Goal: Task Accomplishment & Management: Manage account settings

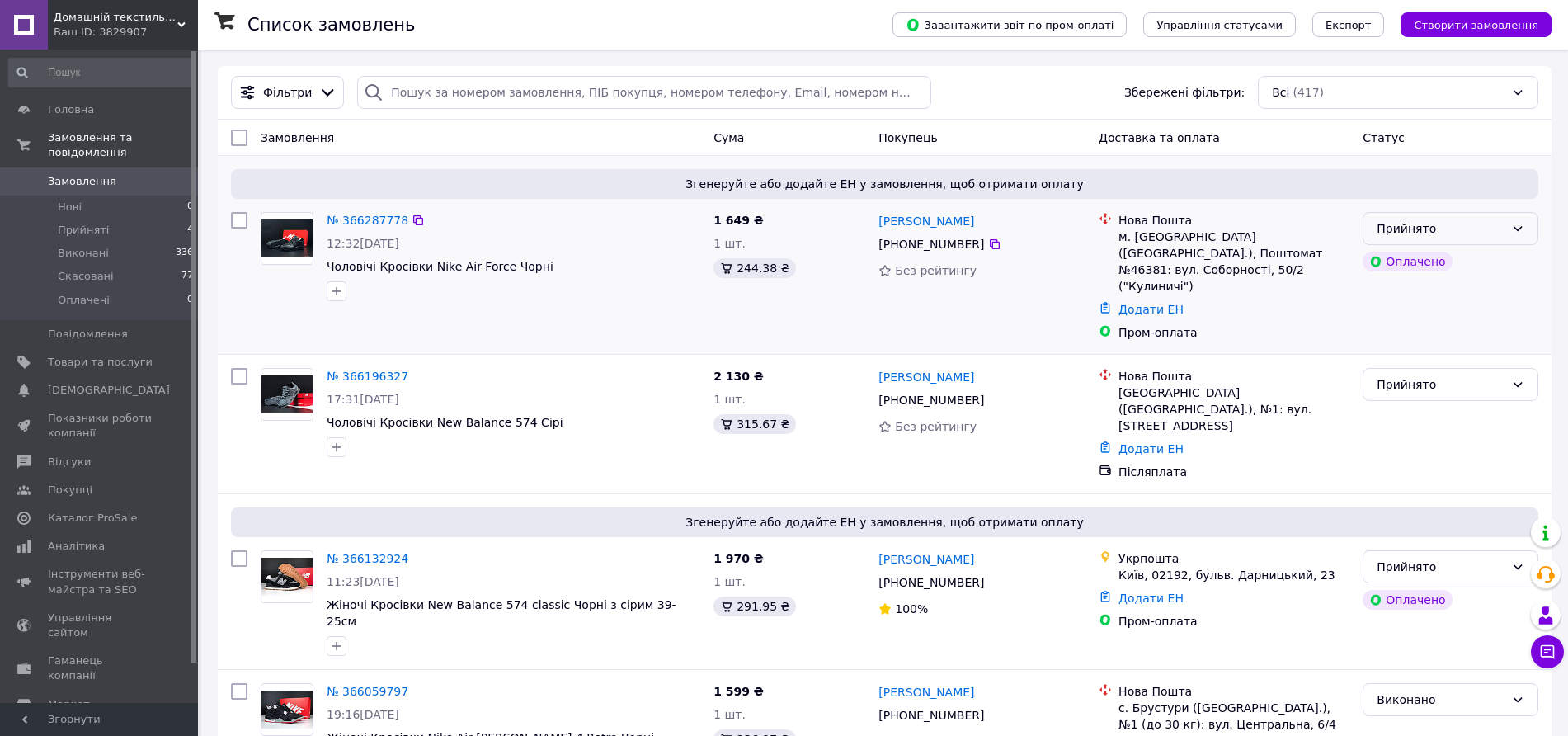
click at [1468, 230] on div "Прийнято" at bounding box center [1440, 228] width 128 height 19
click at [355, 221] on link "№ 366287778" at bounding box center [368, 220] width 82 height 14
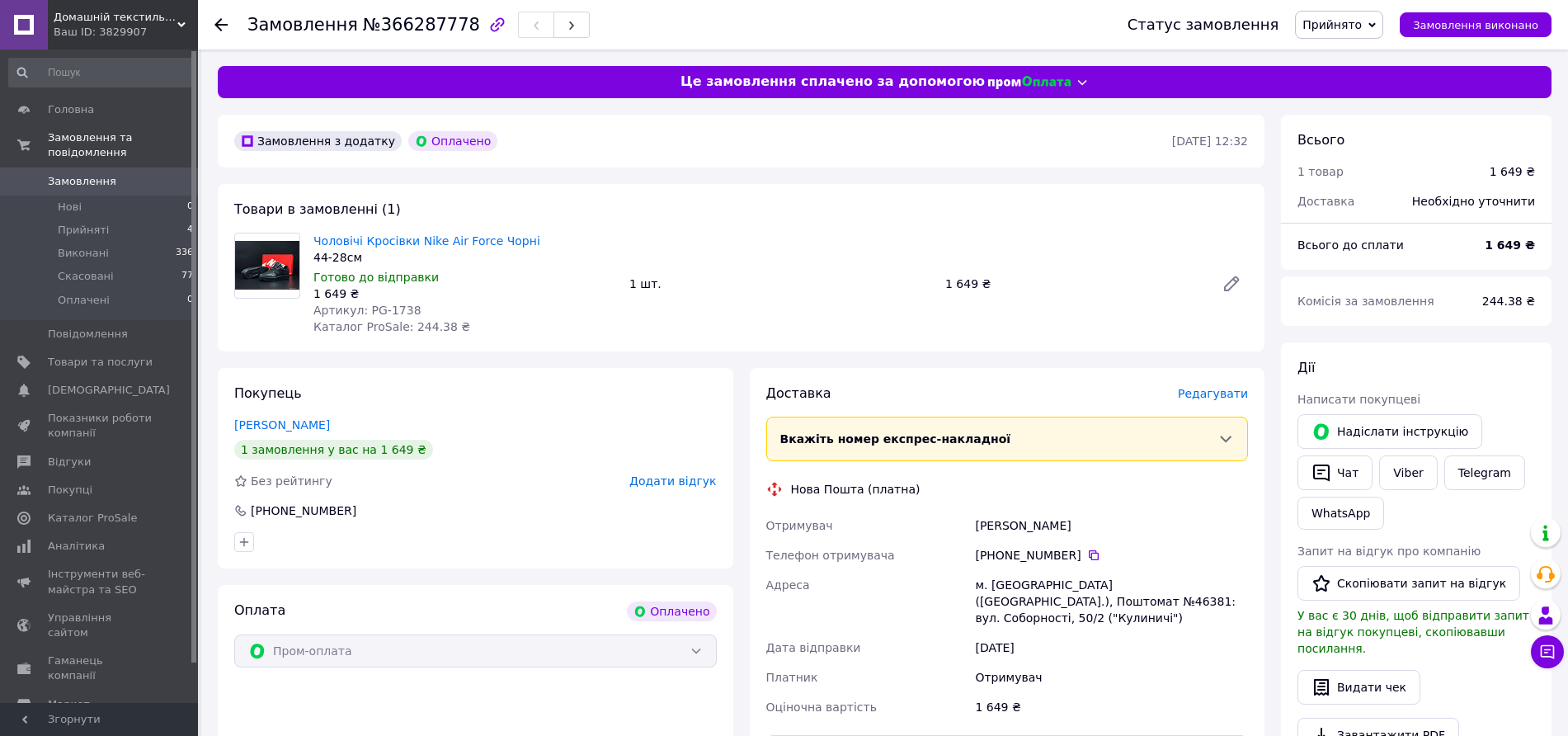
click at [396, 309] on span "Артикул: PG-1738" at bounding box center [367, 310] width 108 height 14
click at [396, 308] on span "Артикул: PG-1738" at bounding box center [367, 310] width 108 height 14
copy span "1738"
drag, startPoint x: 549, startPoint y: 245, endPoint x: 431, endPoint y: 225, distance: 119.7
click at [431, 225] on div "Товари в замовленні (1) Чоловічі Кросівки Nike Air Force Чорні 44-28см Готово д…" at bounding box center [740, 268] width 1046 height 168
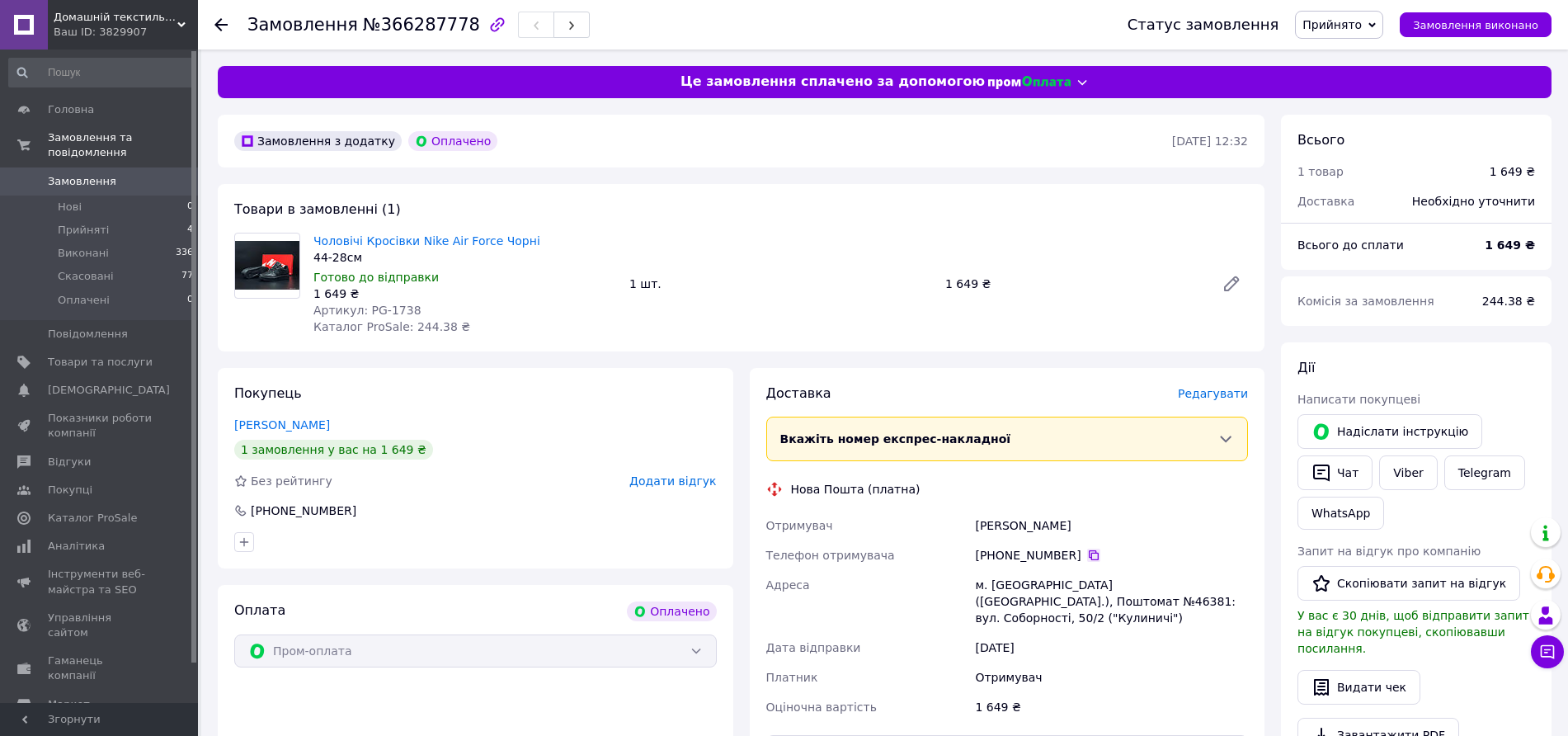
click at [1089, 551] on icon at bounding box center [1094, 555] width 10 height 10
click at [1161, 325] on div "Чоловічі Кросівки Nike Air Force Чорні 44-28см Готово до відправки 1 649 ₴ Арти…" at bounding box center [781, 284] width 948 height 109
drag, startPoint x: 560, startPoint y: 233, endPoint x: 317, endPoint y: 240, distance: 243.1
click at [317, 240] on span "Чоловічі Кросівки Nike Air Force Чорні" at bounding box center [464, 241] width 302 height 17
copy link "Чоловічі Кросівки Nike Air Force Чорні"
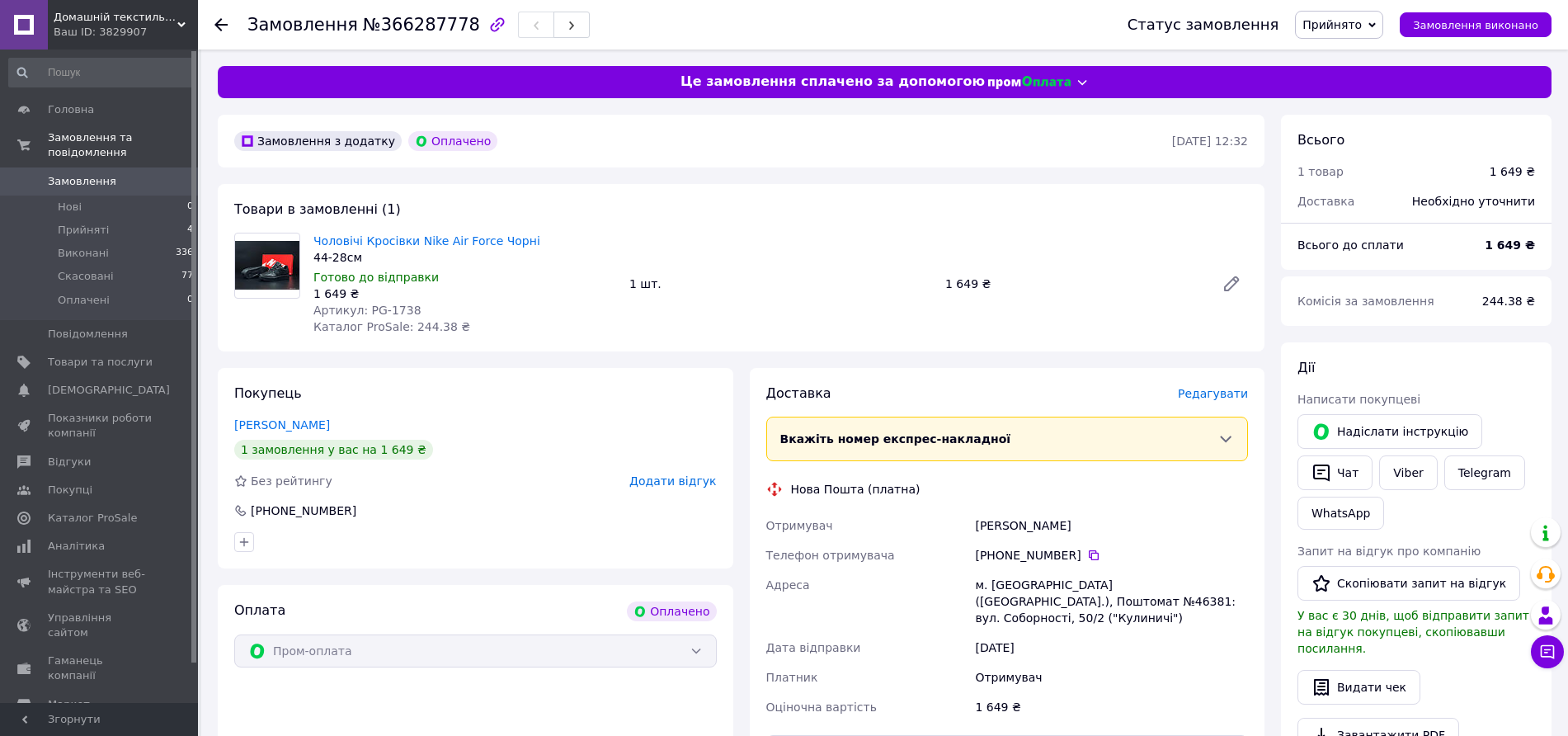
drag, startPoint x: 1178, startPoint y: 252, endPoint x: 1137, endPoint y: 252, distance: 41.0
click at [1178, 252] on div "Чоловічі Кросівки Nike Air Force Чорні 44-28см Готово до відправки 1 649 ₴ Арти…" at bounding box center [781, 284] width 948 height 109
drag, startPoint x: 401, startPoint y: 266, endPoint x: 334, endPoint y: 257, distance: 67.6
click at [334, 257] on div "Чоловічі Кросівки Nike Air Force Чорні 44-28см Готово до відправки 1 649 ₴ Арти…" at bounding box center [465, 284] width 316 height 109
click at [411, 263] on div "44-28см" at bounding box center [464, 256] width 302 height 17
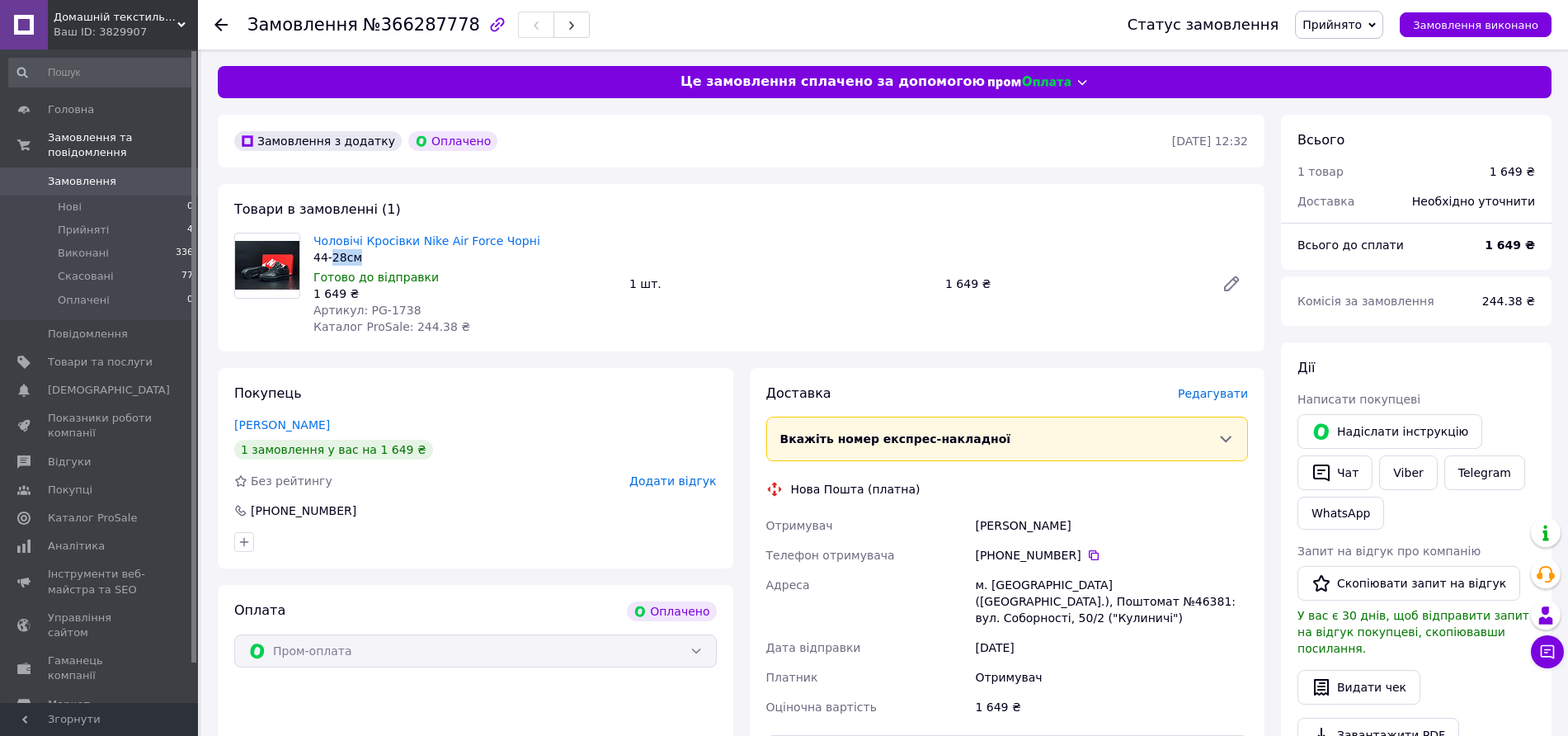
drag, startPoint x: 368, startPoint y: 256, endPoint x: 330, endPoint y: 261, distance: 38.3
click at [330, 261] on div "44-28см" at bounding box center [464, 256] width 302 height 17
copy div "28см"
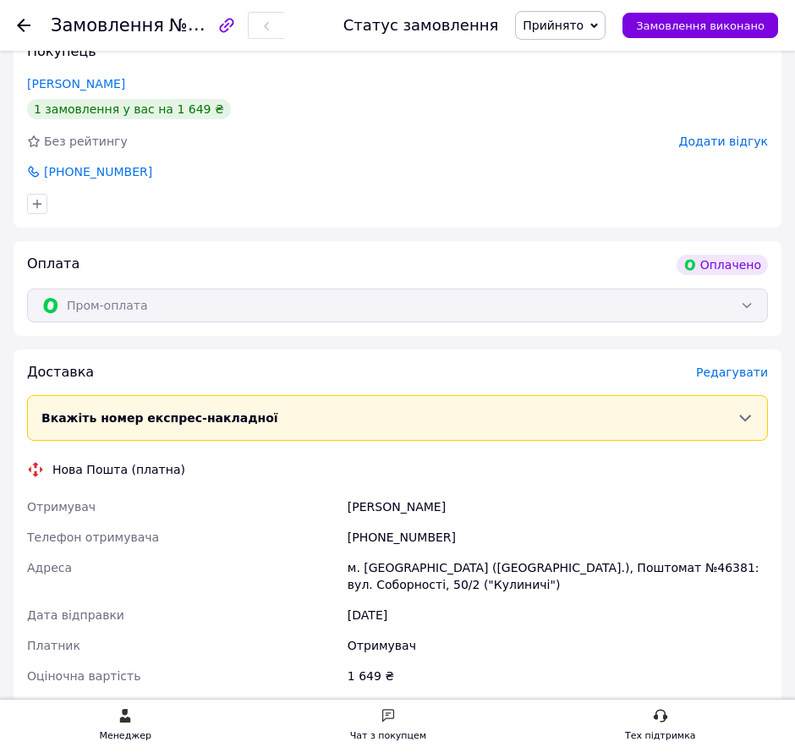
scroll to position [423, 0]
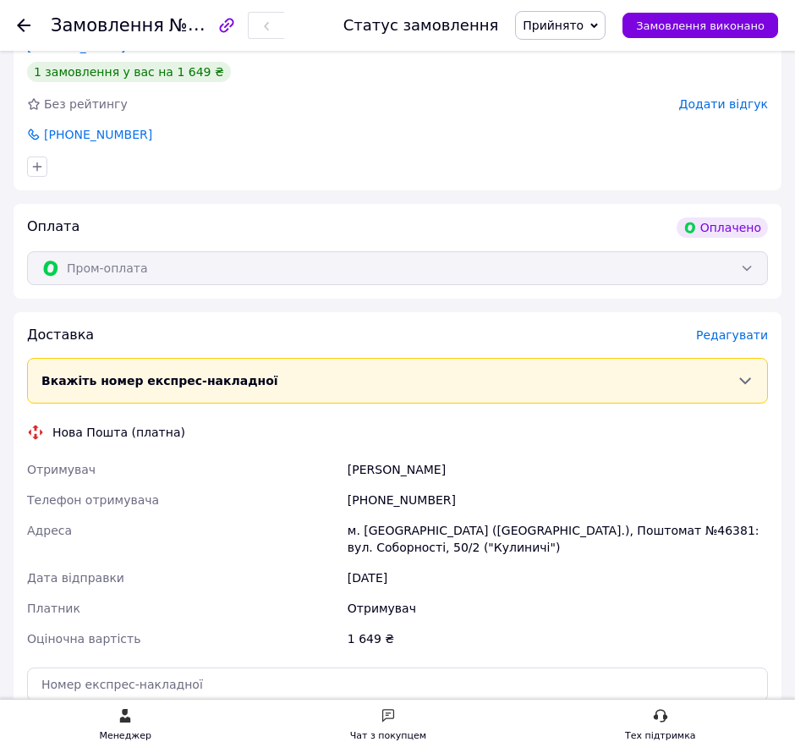
click at [396, 500] on div "[PHONE_NUMBER]" at bounding box center [557, 500] width 427 height 30
copy div "[PHONE_NUMBER]"
click at [388, 467] on div "Калина Наталия" at bounding box center [557, 469] width 427 height 30
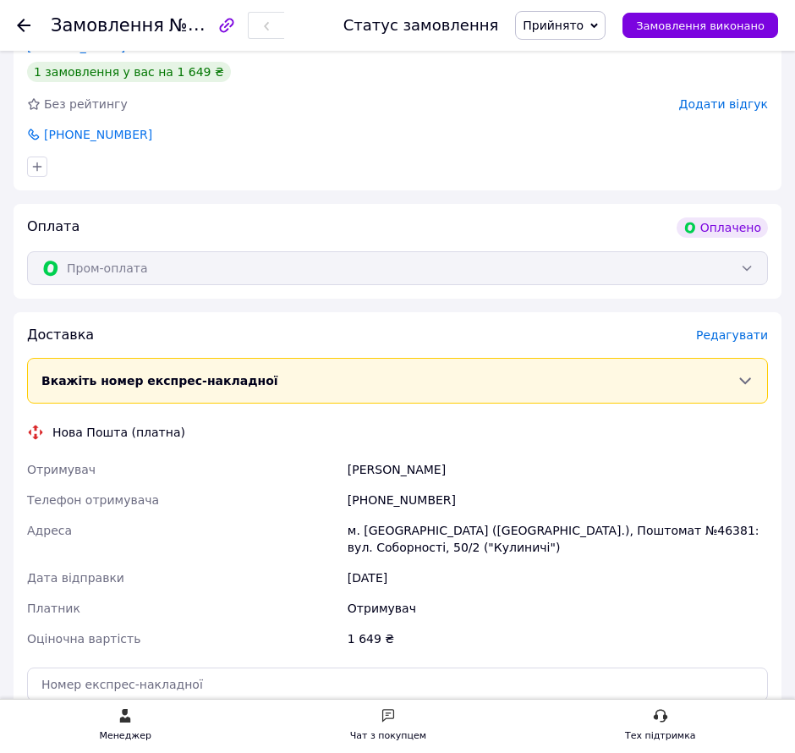
click at [374, 471] on div "Калина Наталия" at bounding box center [557, 469] width 427 height 30
copy div "Калина"
click at [424, 464] on div "Калина Наталия" at bounding box center [557, 469] width 427 height 30
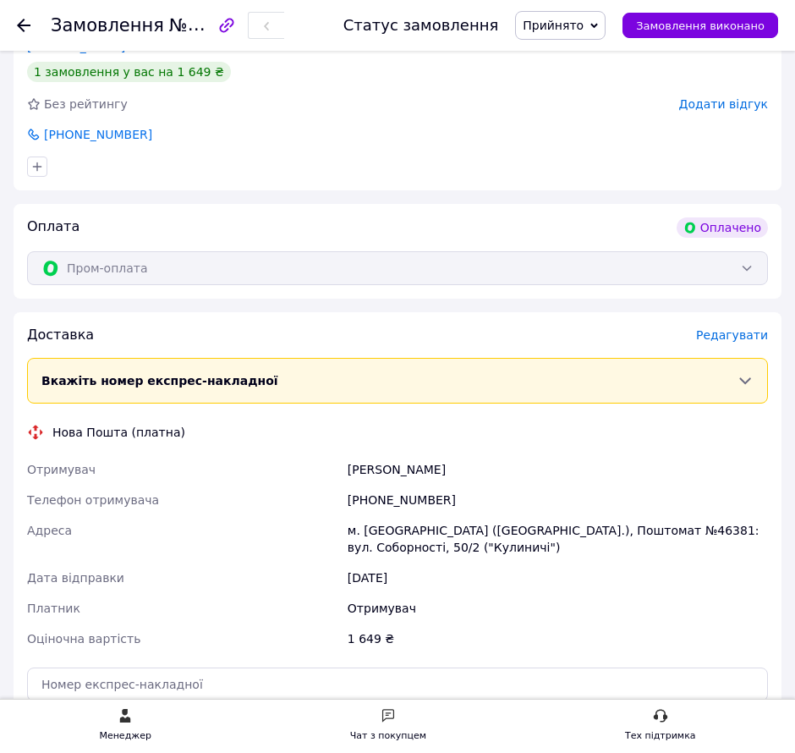
copy div "Наталия"
click at [376, 533] on div "м. [GEOGRAPHIC_DATA] ([GEOGRAPHIC_DATA].), Поштомат №46381: вул. Соборності, 50…" at bounding box center [557, 538] width 427 height 47
copy div "Боярка"
click at [572, 526] on div "м. [GEOGRAPHIC_DATA] ([GEOGRAPHIC_DATA].), Поштомат №46381: вул. Соборності, 50…" at bounding box center [557, 538] width 427 height 47
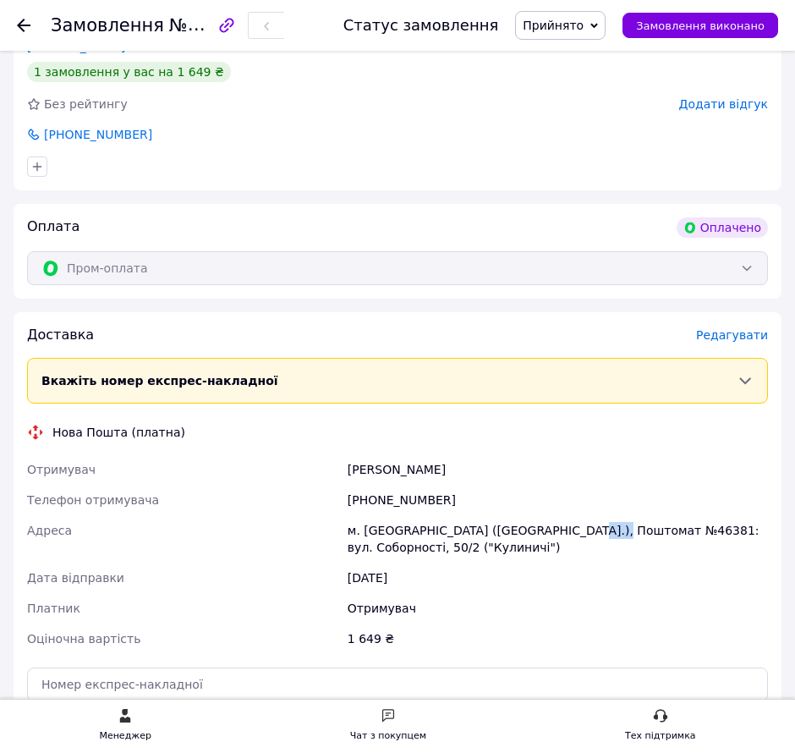
click at [572, 526] on div "м. [GEOGRAPHIC_DATA] ([GEOGRAPHIC_DATA].), Поштомат №46381: вул. Соборності, 50…" at bounding box center [557, 538] width 427 height 47
copy div "46381"
click at [382, 532] on div "м. [GEOGRAPHIC_DATA] ([GEOGRAPHIC_DATA].), Поштомат №46381: вул. Соборності, 50…" at bounding box center [557, 538] width 427 height 47
click at [383, 532] on div "м. [GEOGRAPHIC_DATA] ([GEOGRAPHIC_DATA].), Поштомат №46381: вул. Соборності, 50…" at bounding box center [557, 538] width 427 height 47
copy div "Боярка"
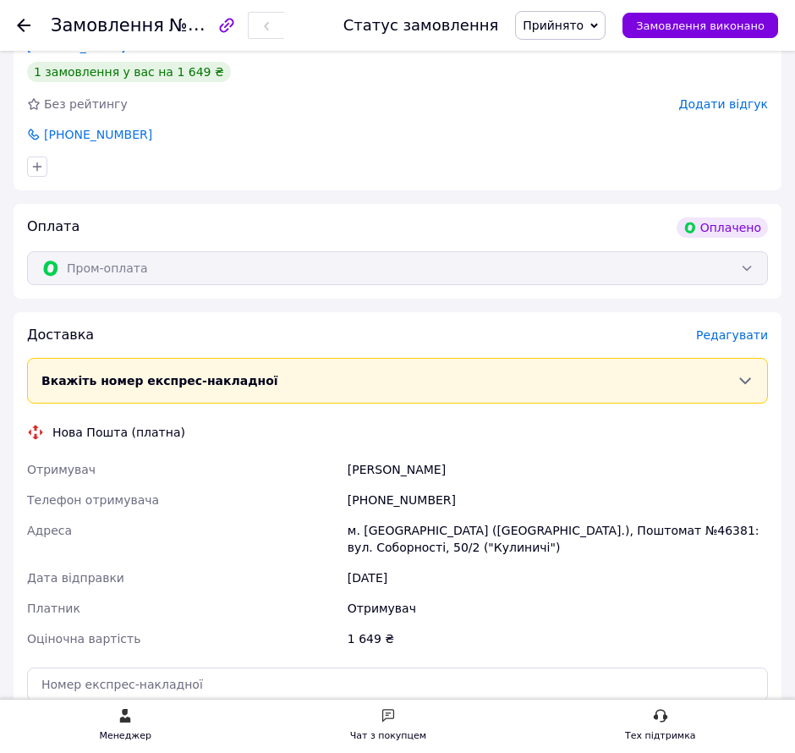
click at [568, 530] on div "м. [GEOGRAPHIC_DATA] ([GEOGRAPHIC_DATA].), Поштомат №46381: вул. Соборності, 50…" at bounding box center [557, 538] width 427 height 47
copy div "46381"
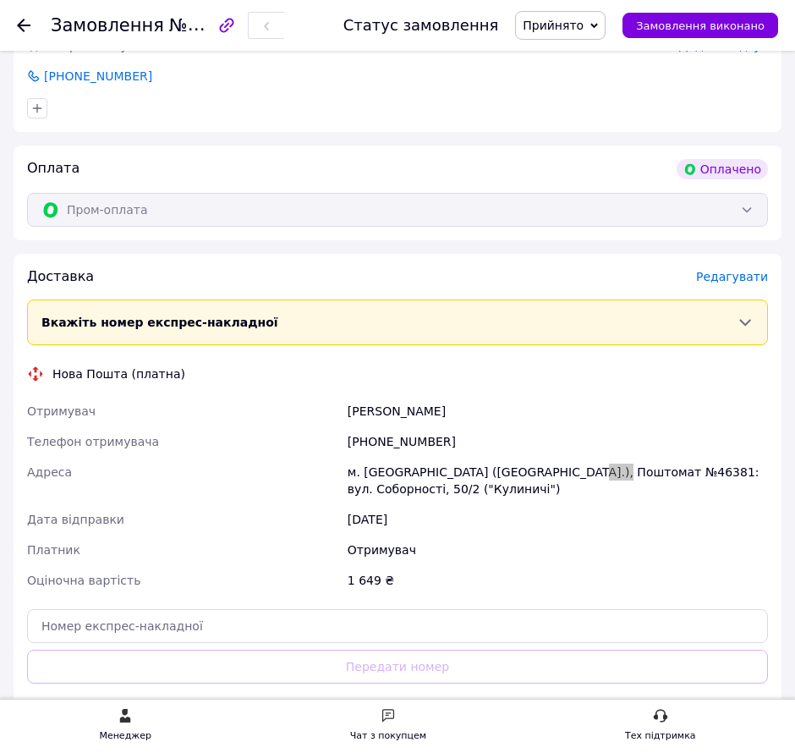
scroll to position [634, 0]
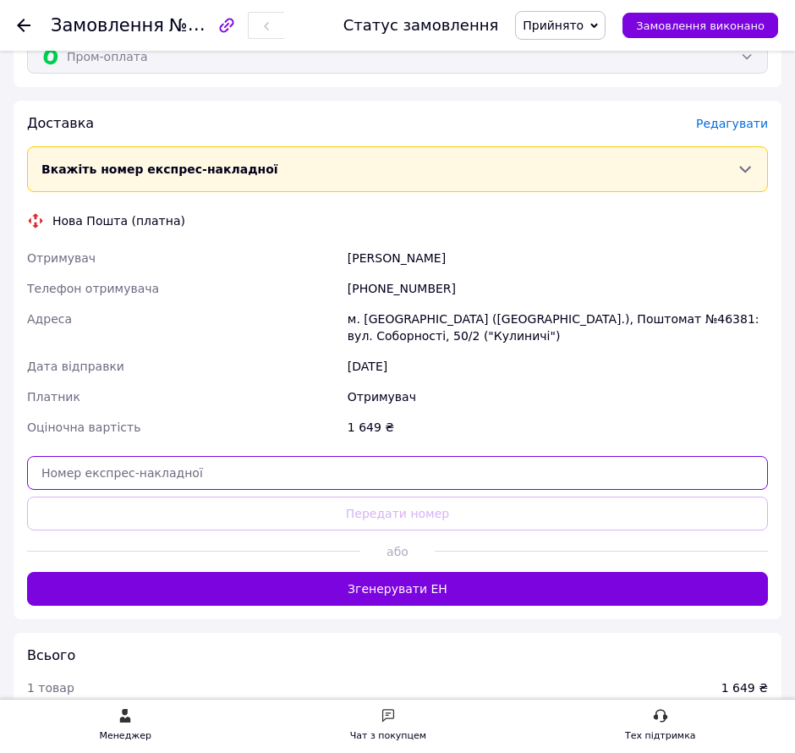
click at [432, 478] on input "text" at bounding box center [397, 473] width 741 height 34
paste input "20451269129421"
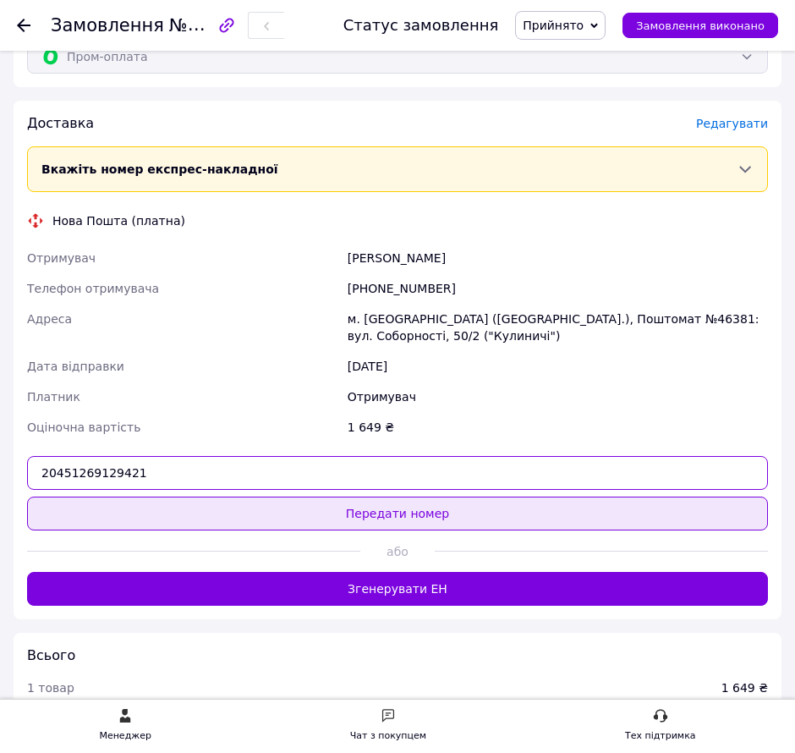
type input "20451269129421"
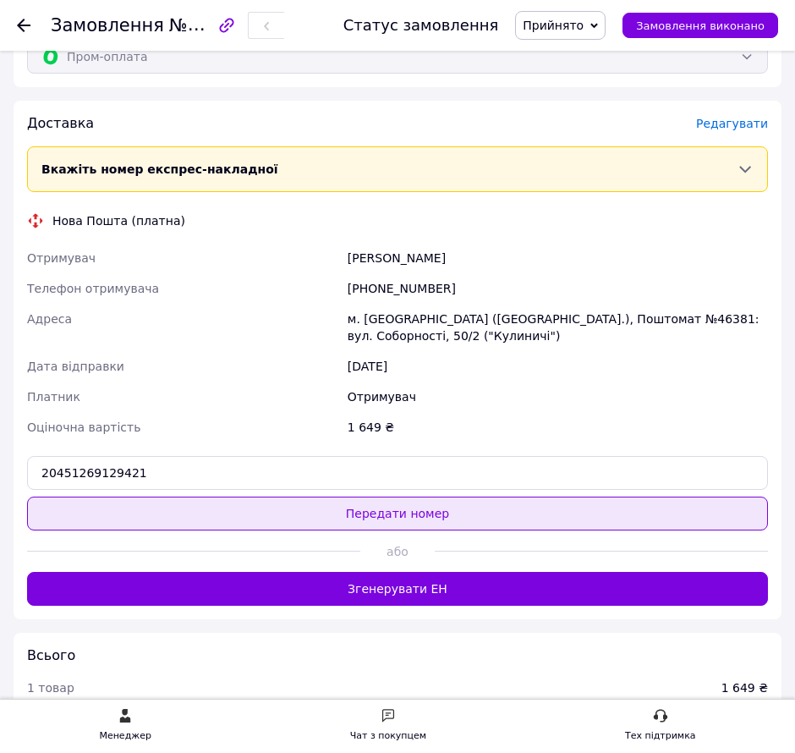
click at [411, 509] on button "Передати номер" at bounding box center [397, 514] width 741 height 34
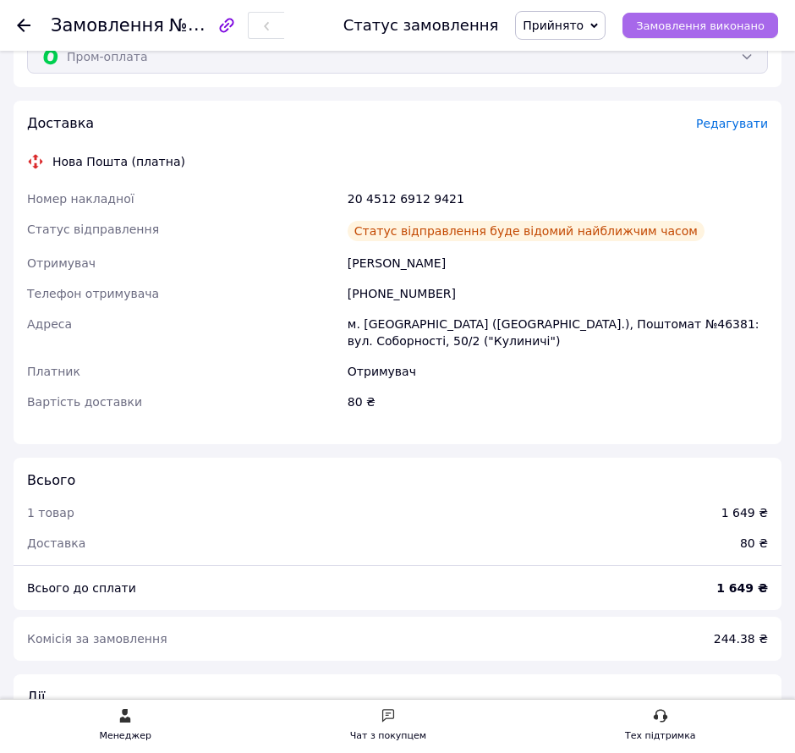
click at [702, 28] on span "Замовлення виконано" at bounding box center [700, 25] width 129 height 13
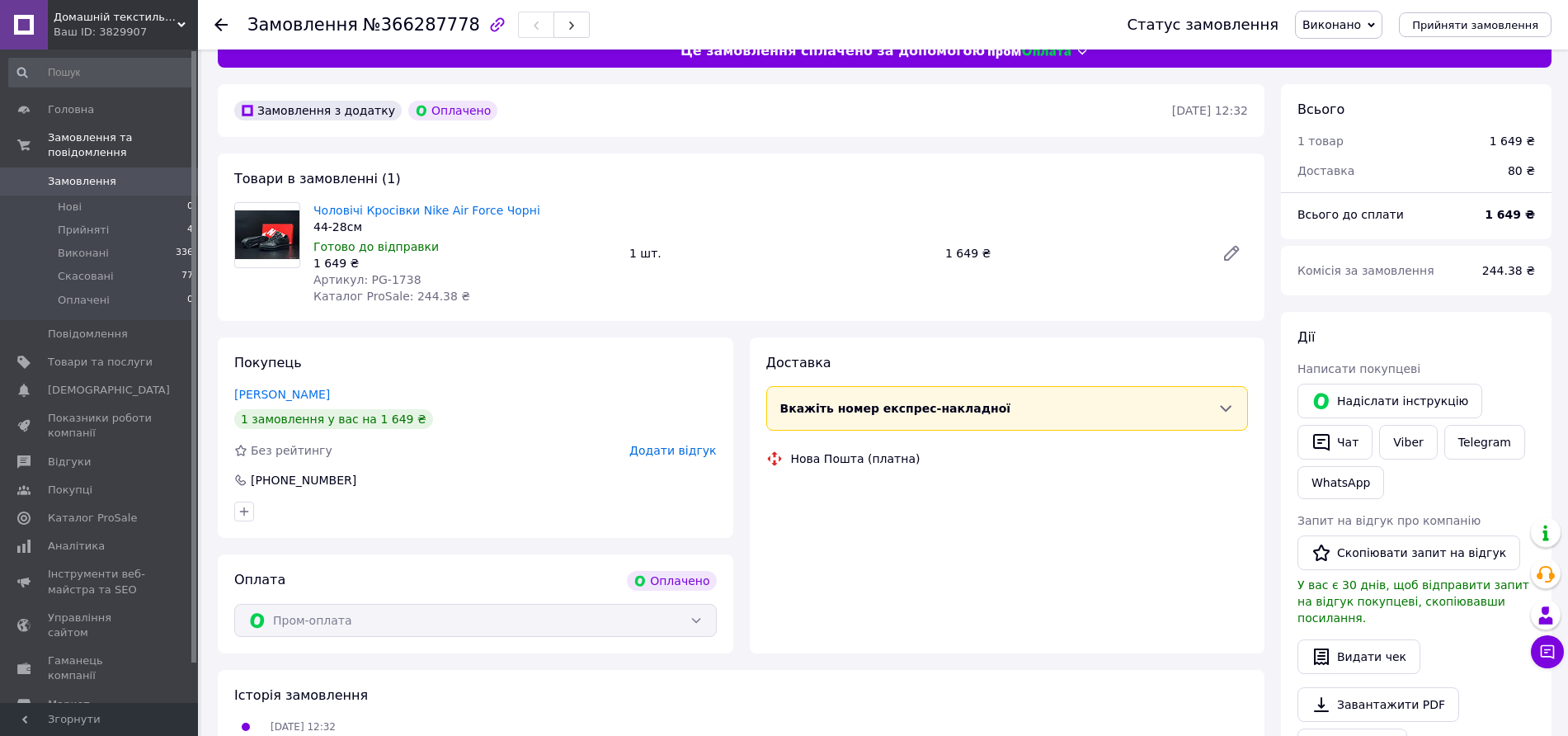
scroll to position [0, 0]
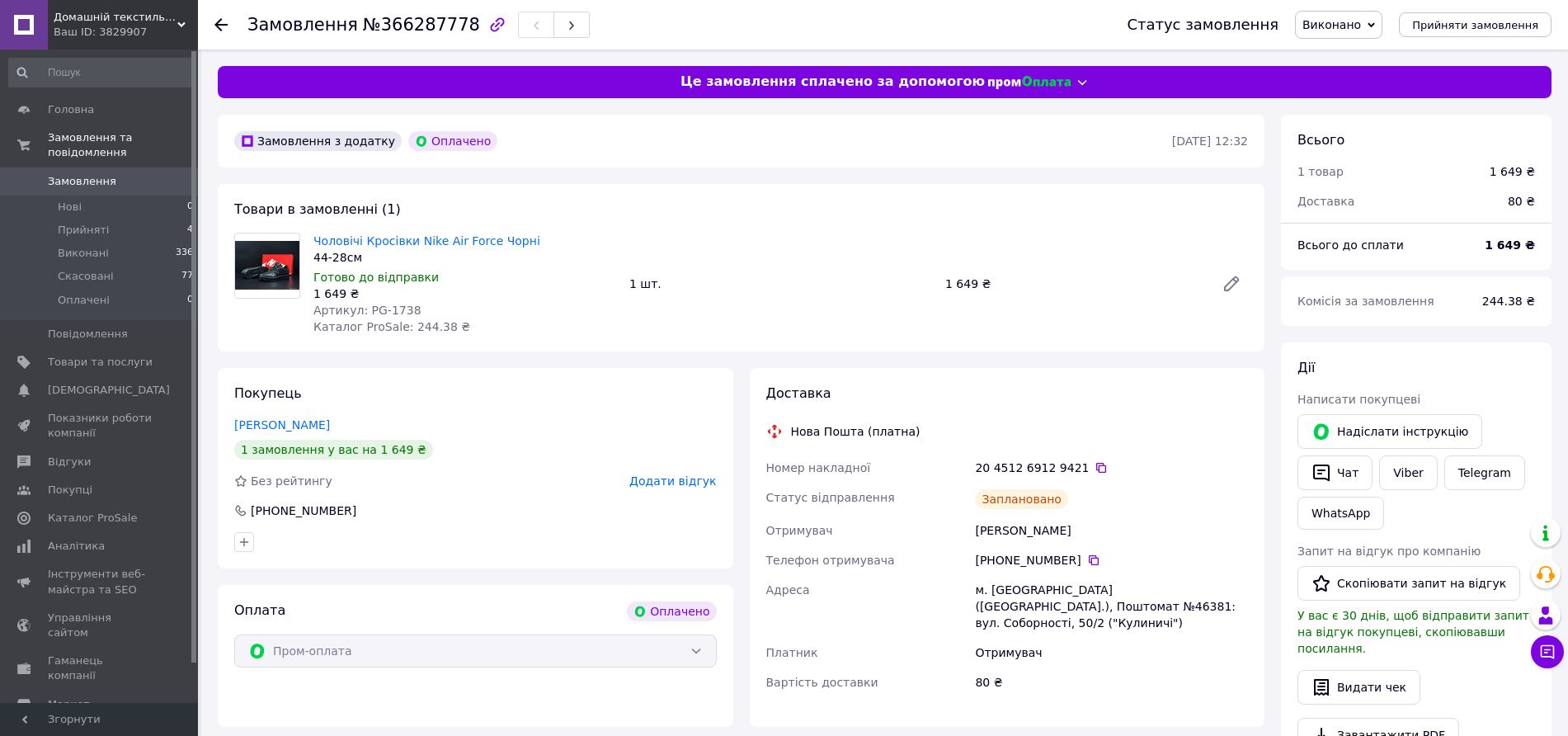
click at [111, 168] on link "Замовлення 0" at bounding box center [101, 181] width 203 height 28
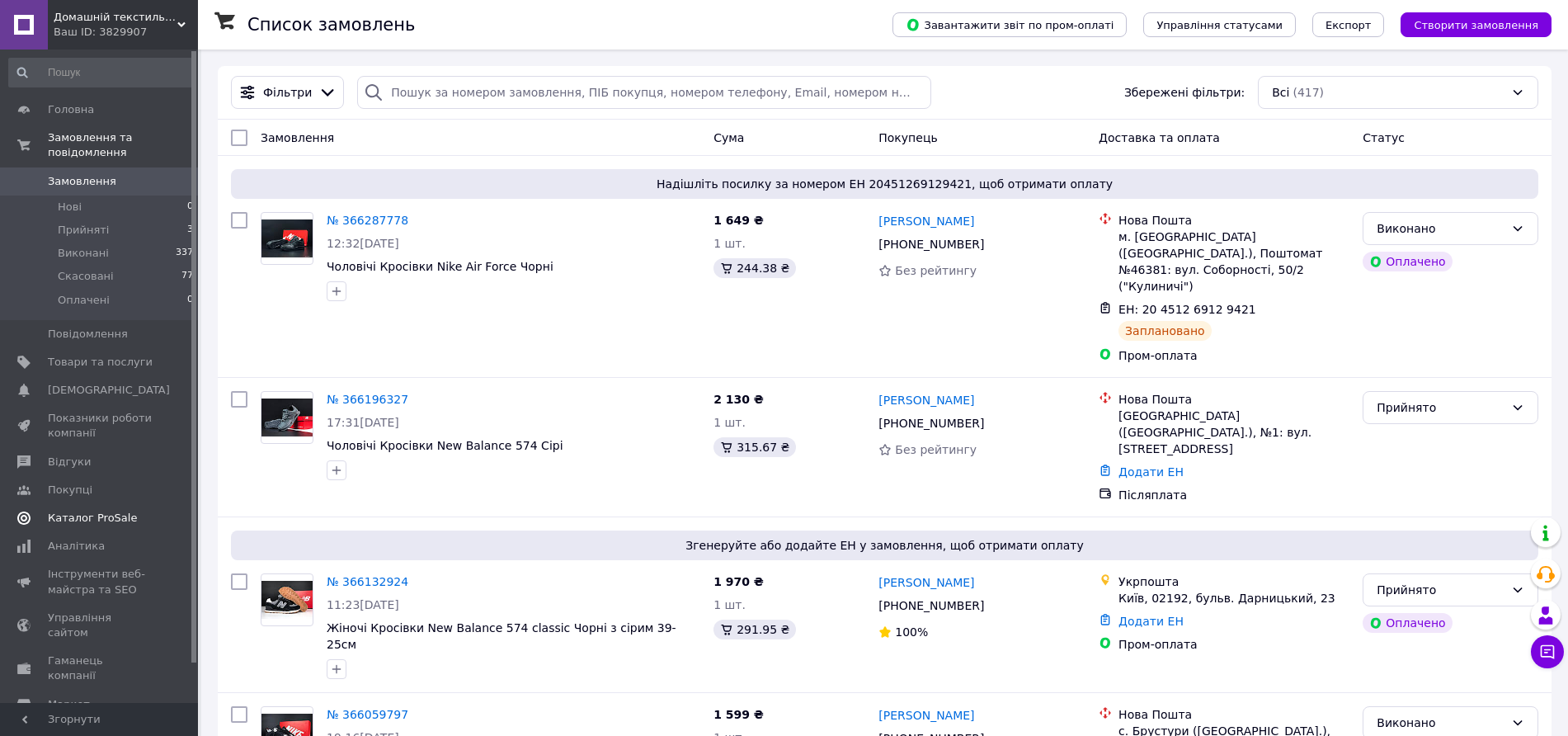
click at [88, 511] on span "Каталог ProSale" at bounding box center [92, 518] width 89 height 15
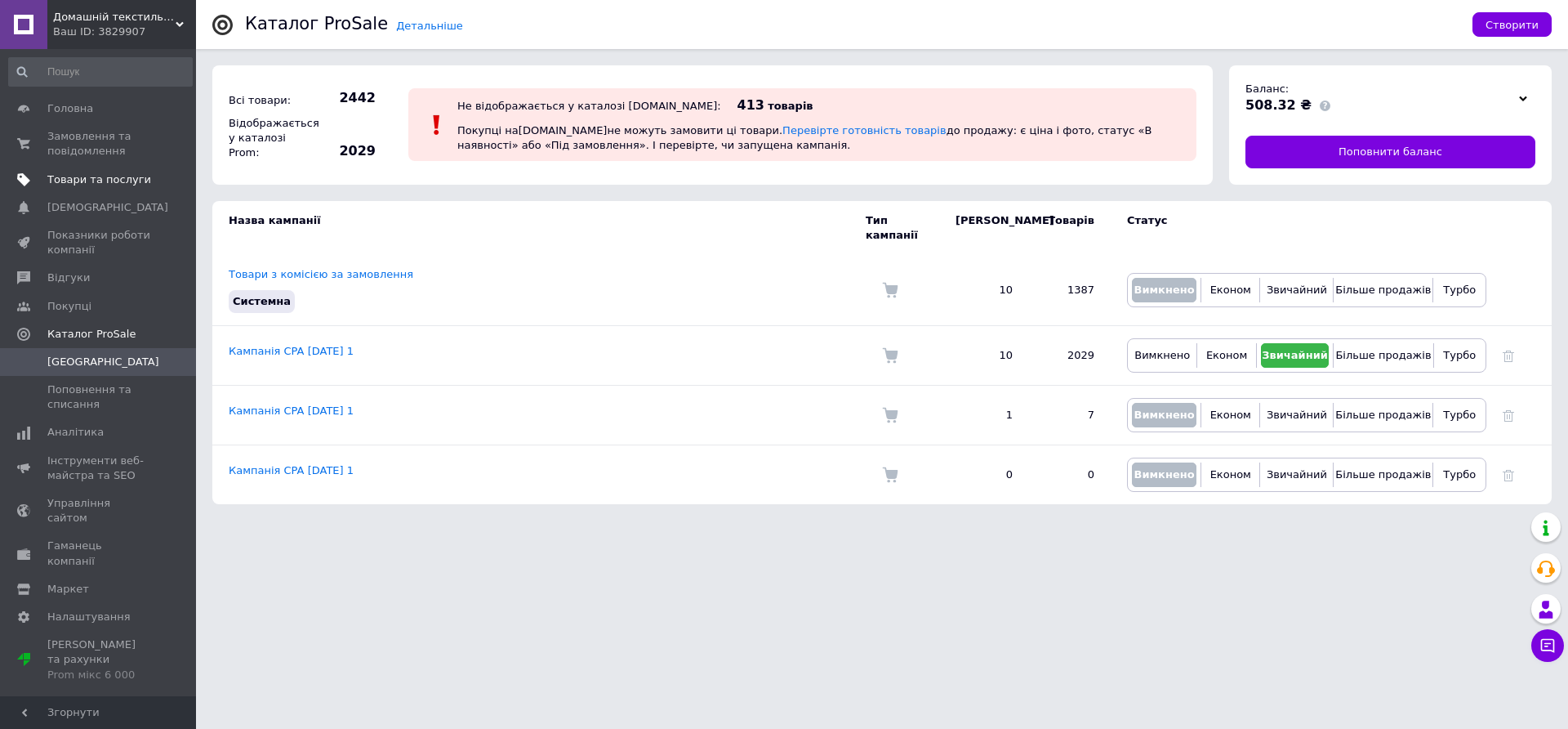
click at [105, 172] on span "Товари та послуги" at bounding box center [98, 179] width 103 height 14
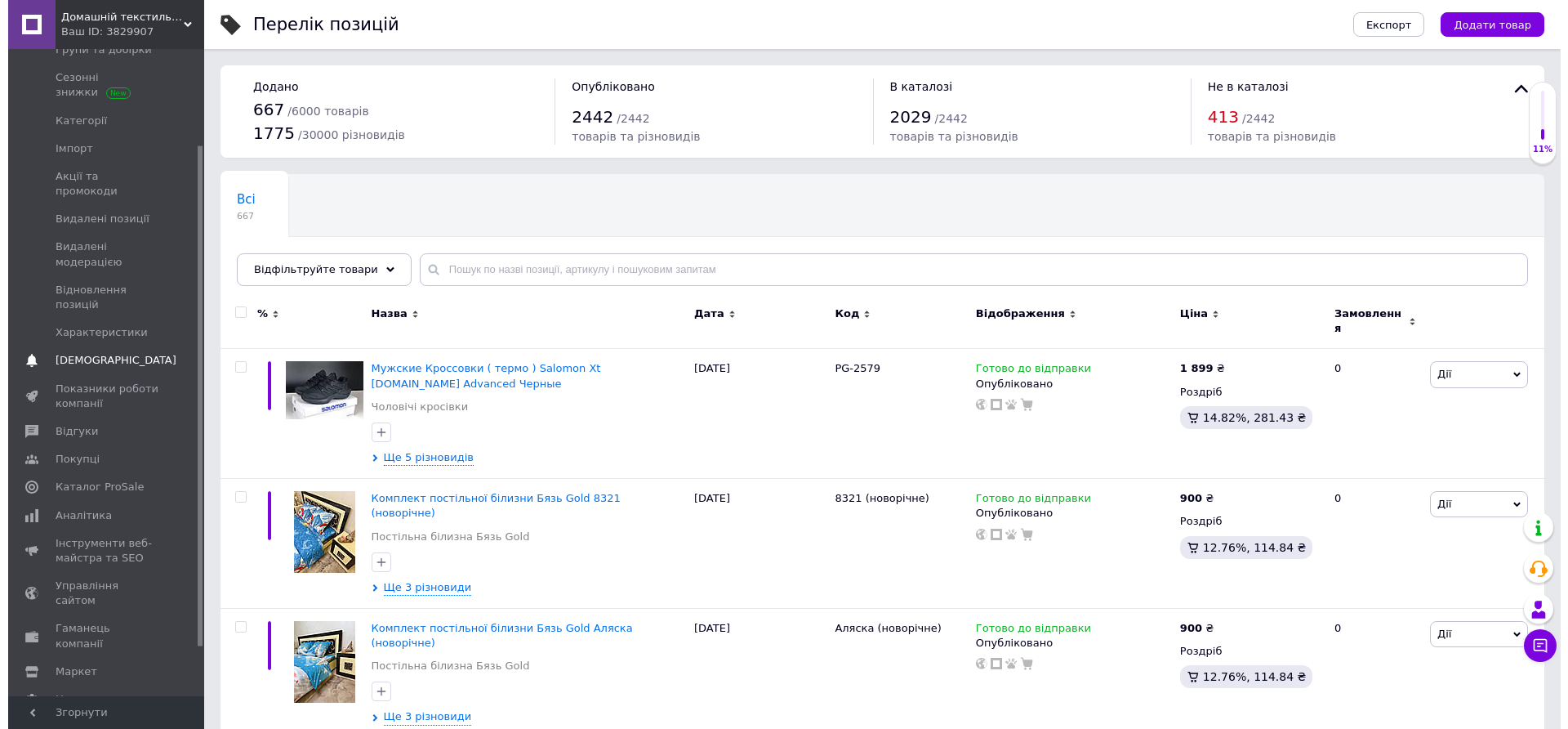
scroll to position [186, 0]
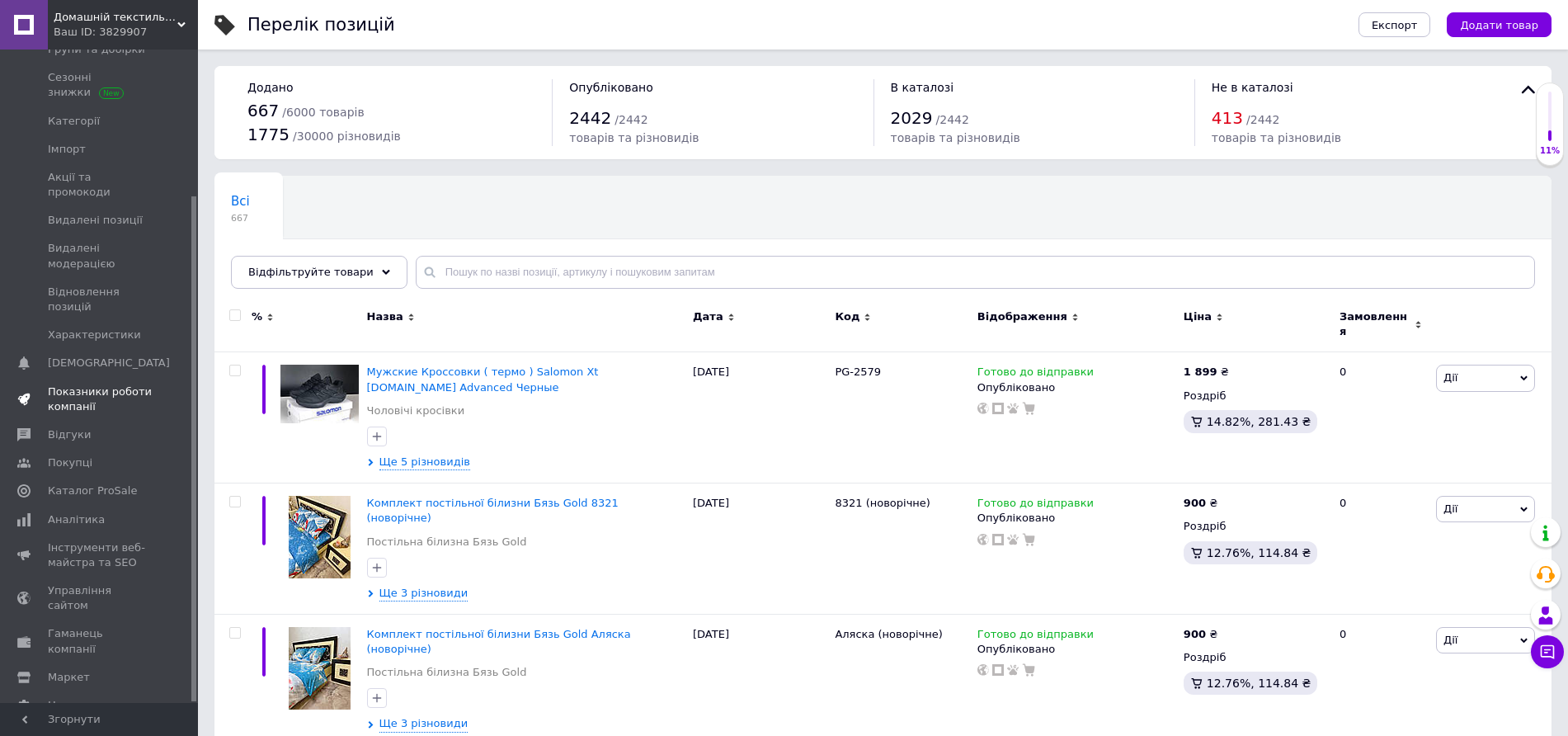
click at [86, 384] on span "Показники роботи компанії" at bounding box center [99, 399] width 104 height 29
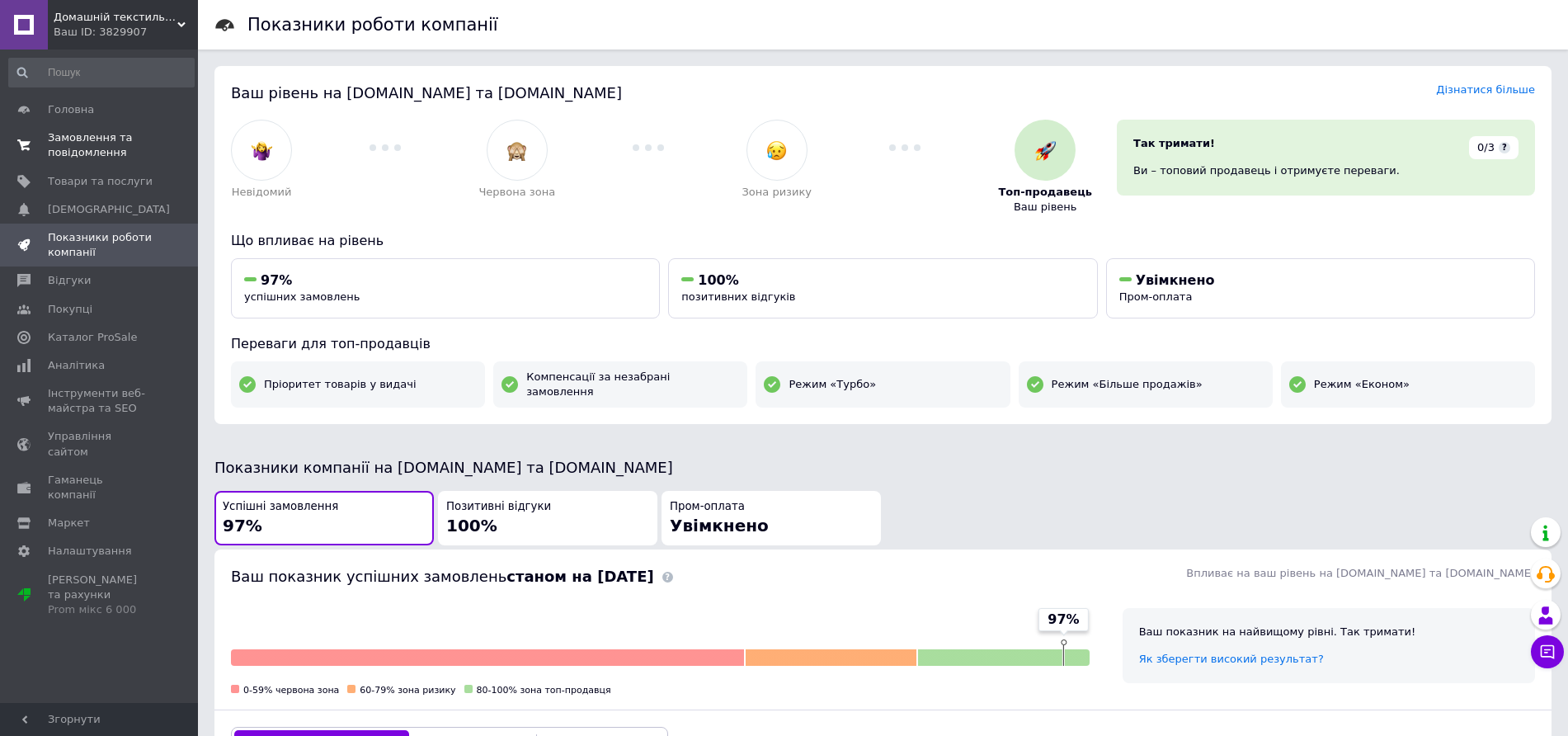
click at [105, 154] on span "Замовлення та повідомлення" at bounding box center [99, 145] width 104 height 29
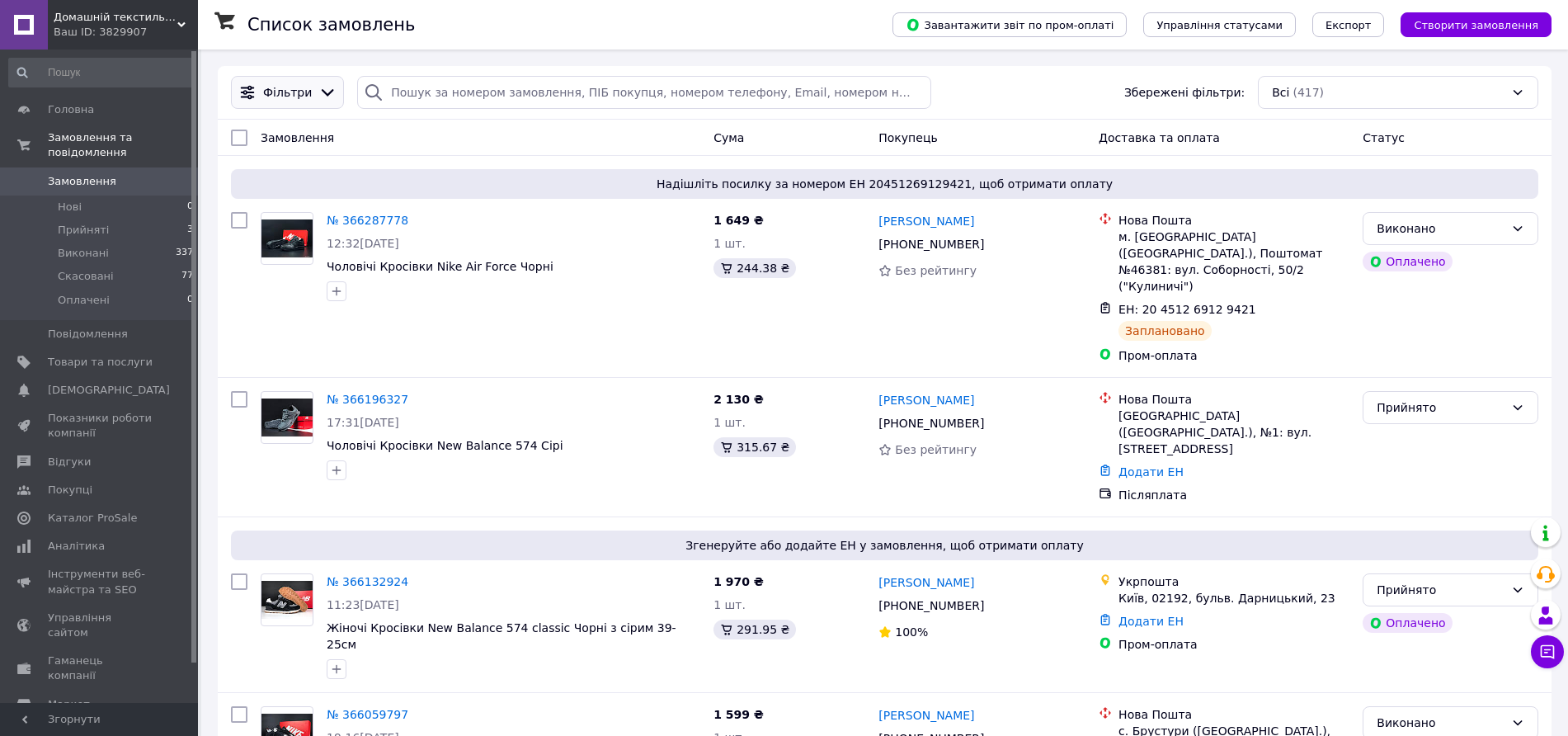
click at [319, 84] on icon at bounding box center [328, 92] width 19 height 19
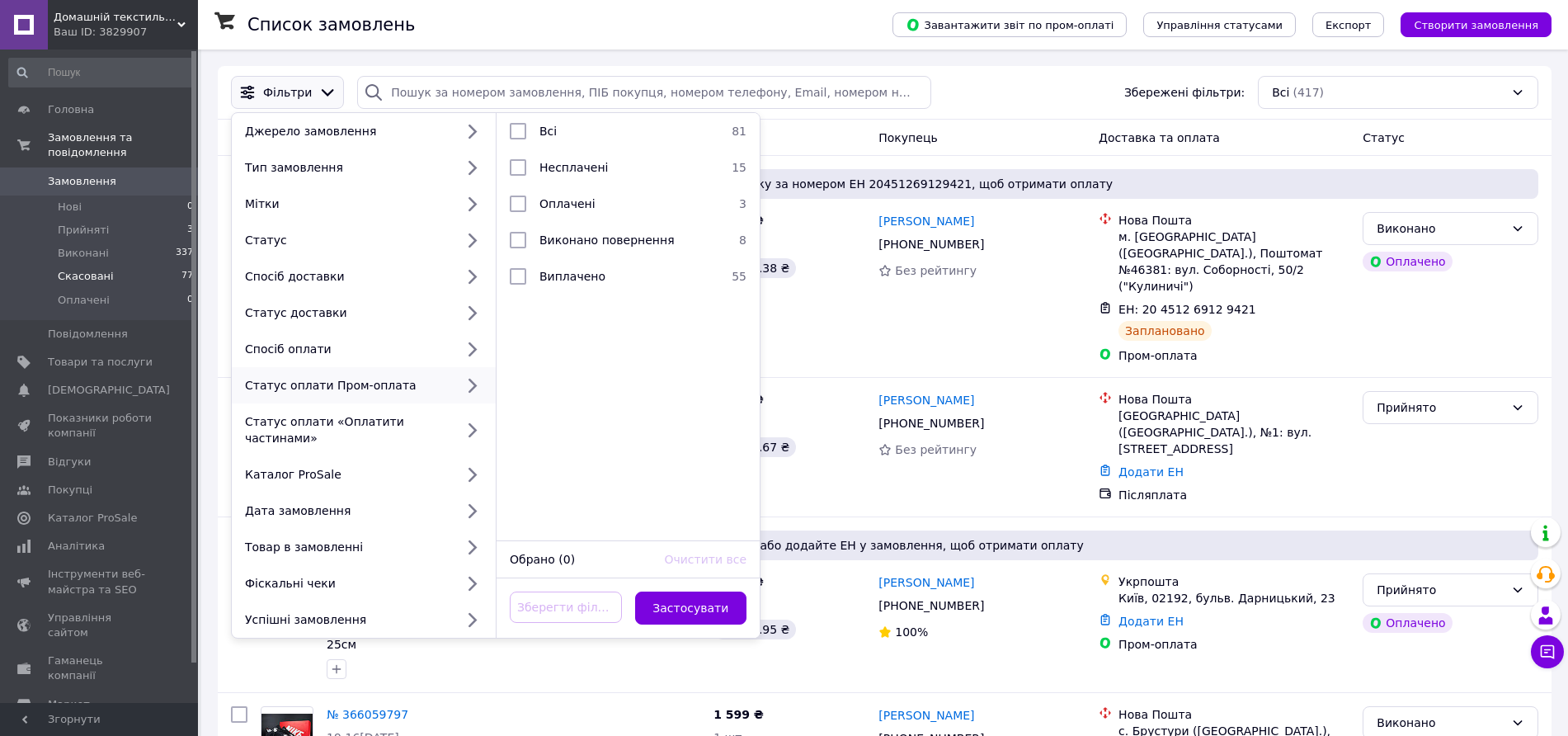
drag, startPoint x: 133, startPoint y: 255, endPoint x: 152, endPoint y: 267, distance: 22.5
click at [133, 265] on li "Скасовані 77" at bounding box center [101, 277] width 203 height 23
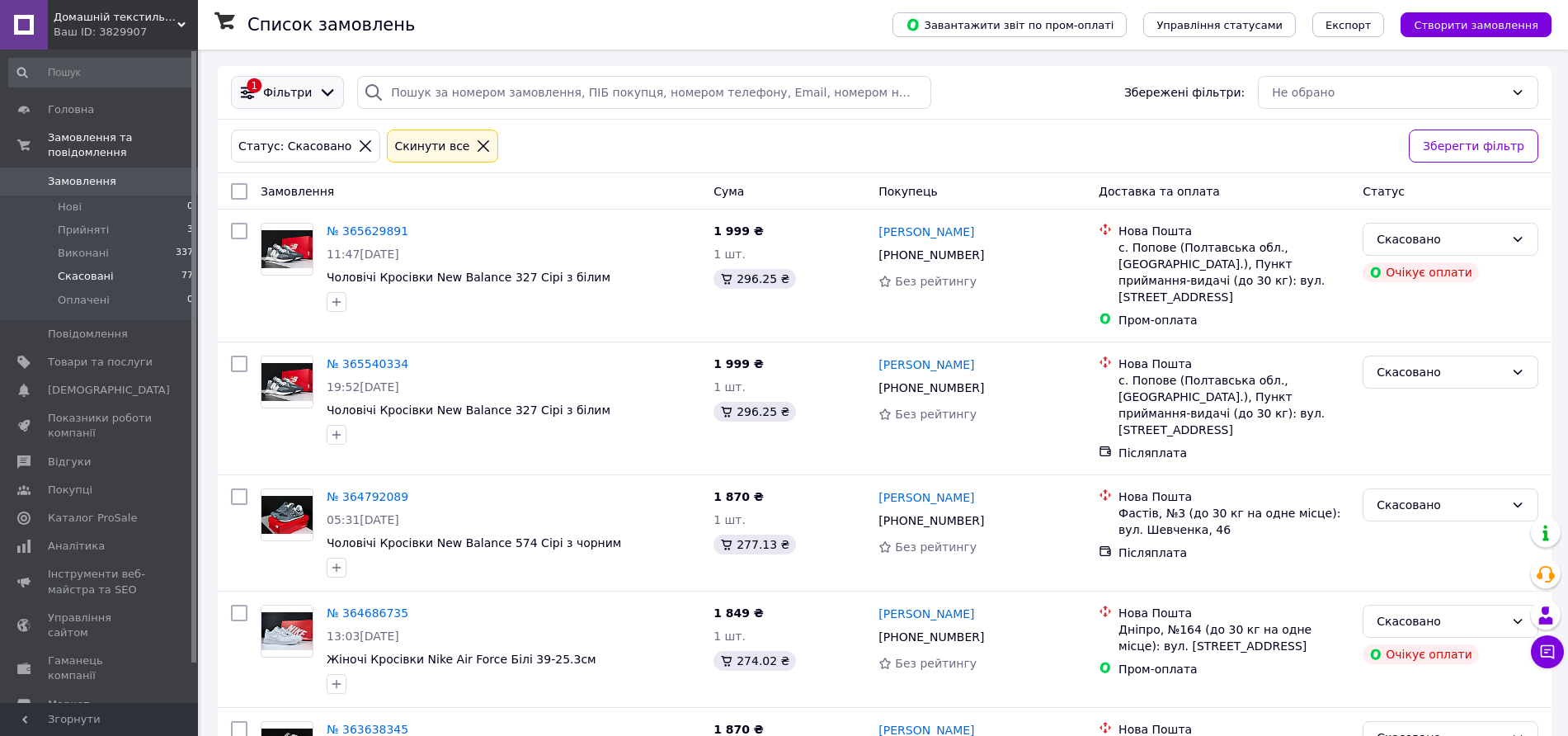
click at [324, 90] on icon at bounding box center [328, 93] width 13 height 8
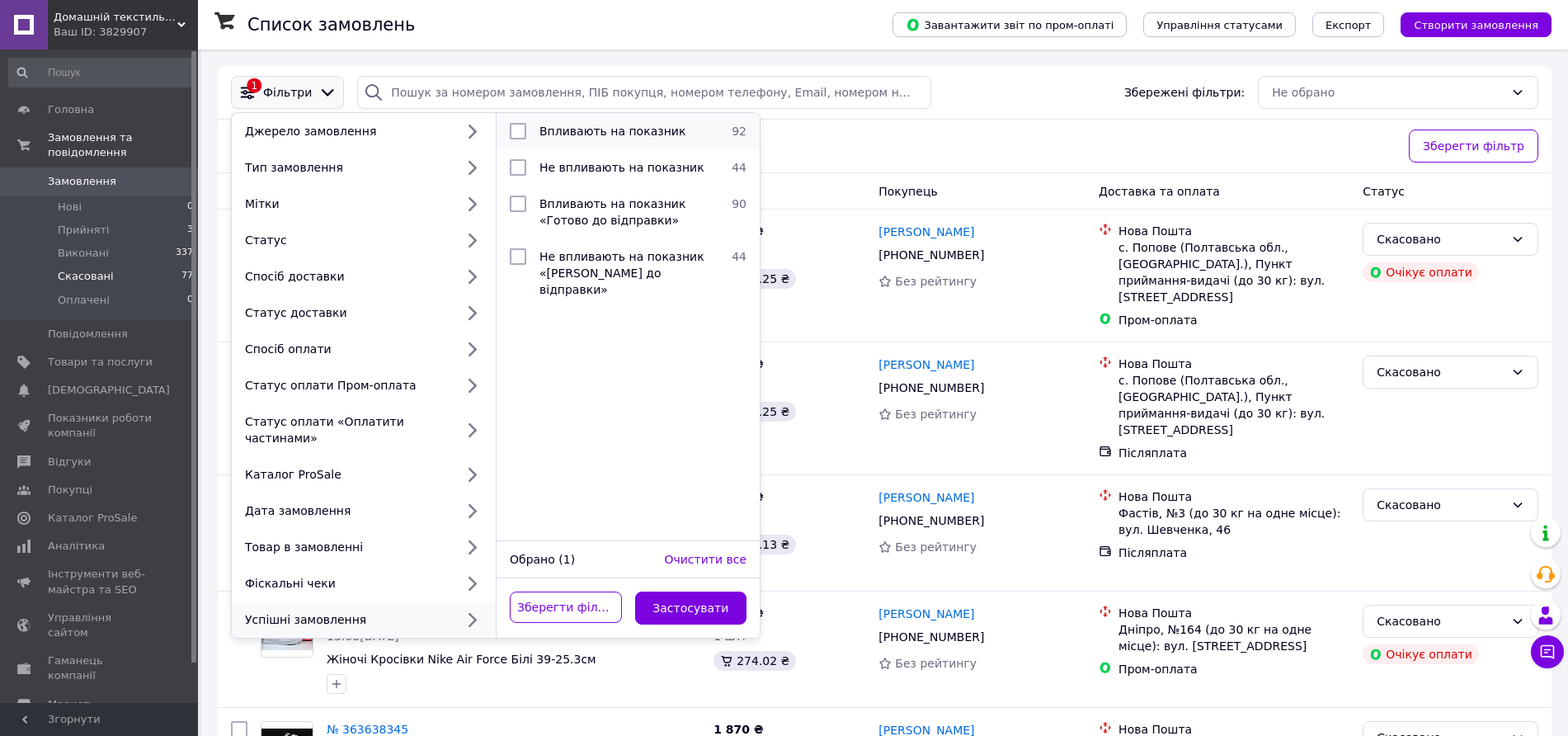
click at [518, 131] on input "checkbox" at bounding box center [518, 131] width 17 height 17
checkbox input "true"
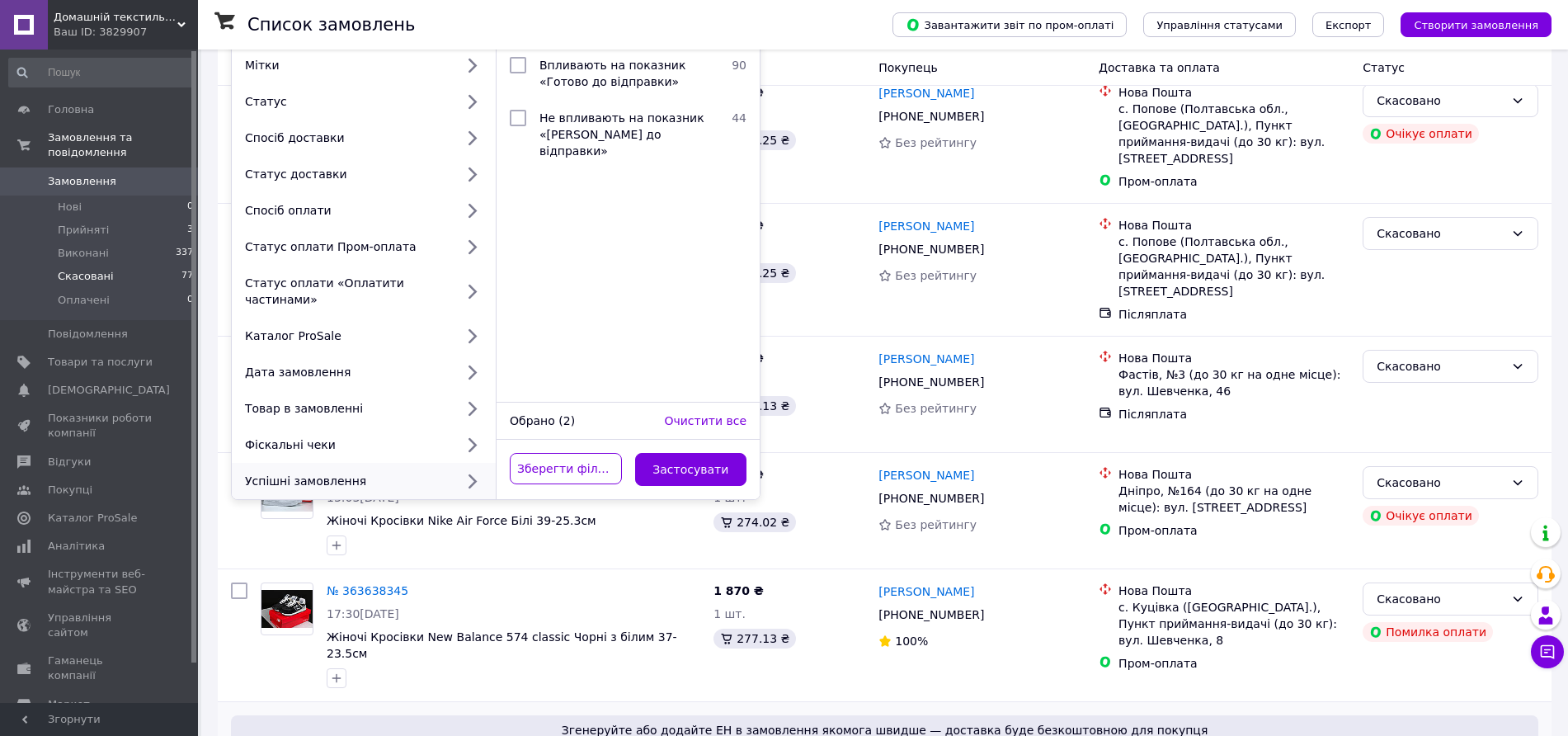
scroll to position [309, 0]
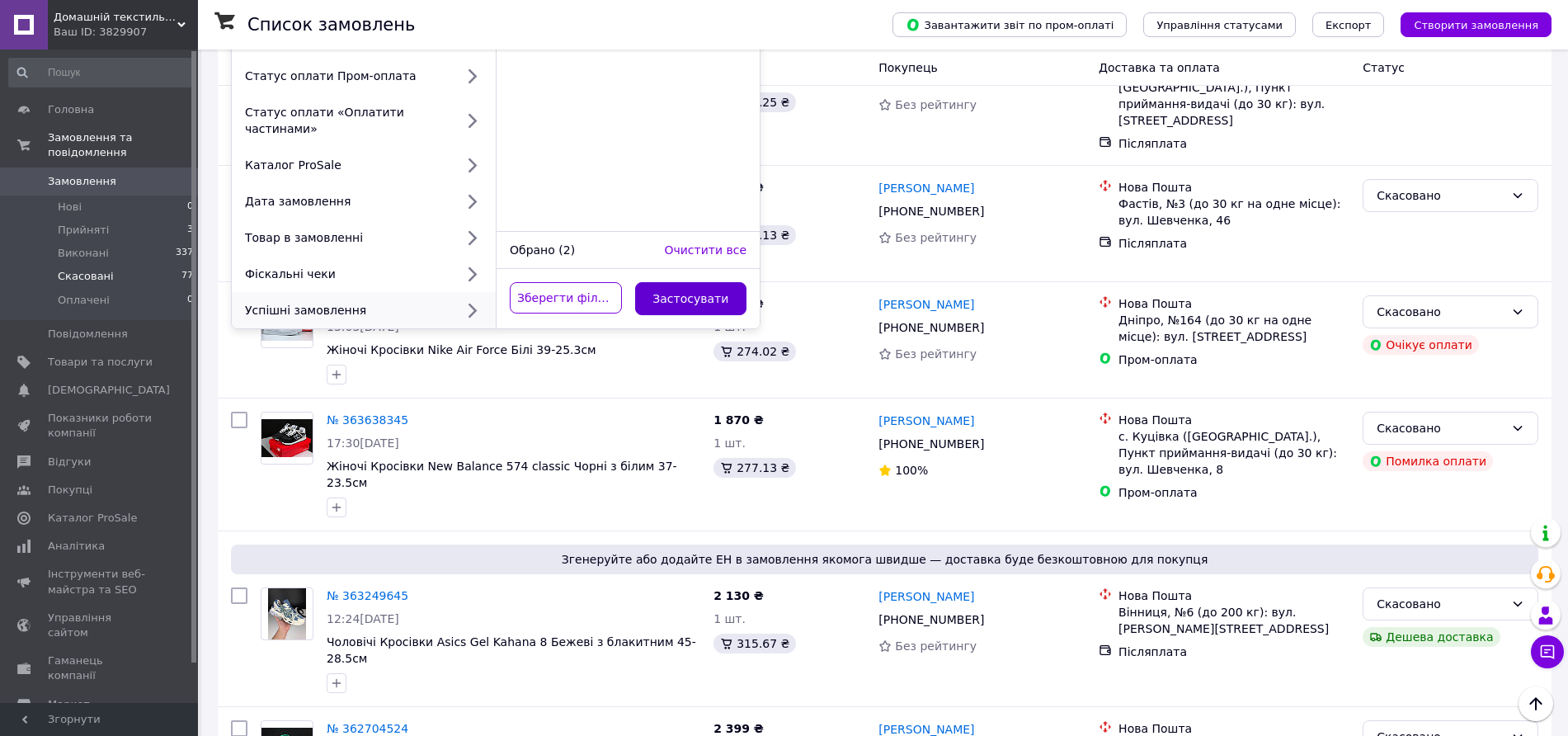
click at [696, 284] on button "Застосувати" at bounding box center [690, 298] width 112 height 33
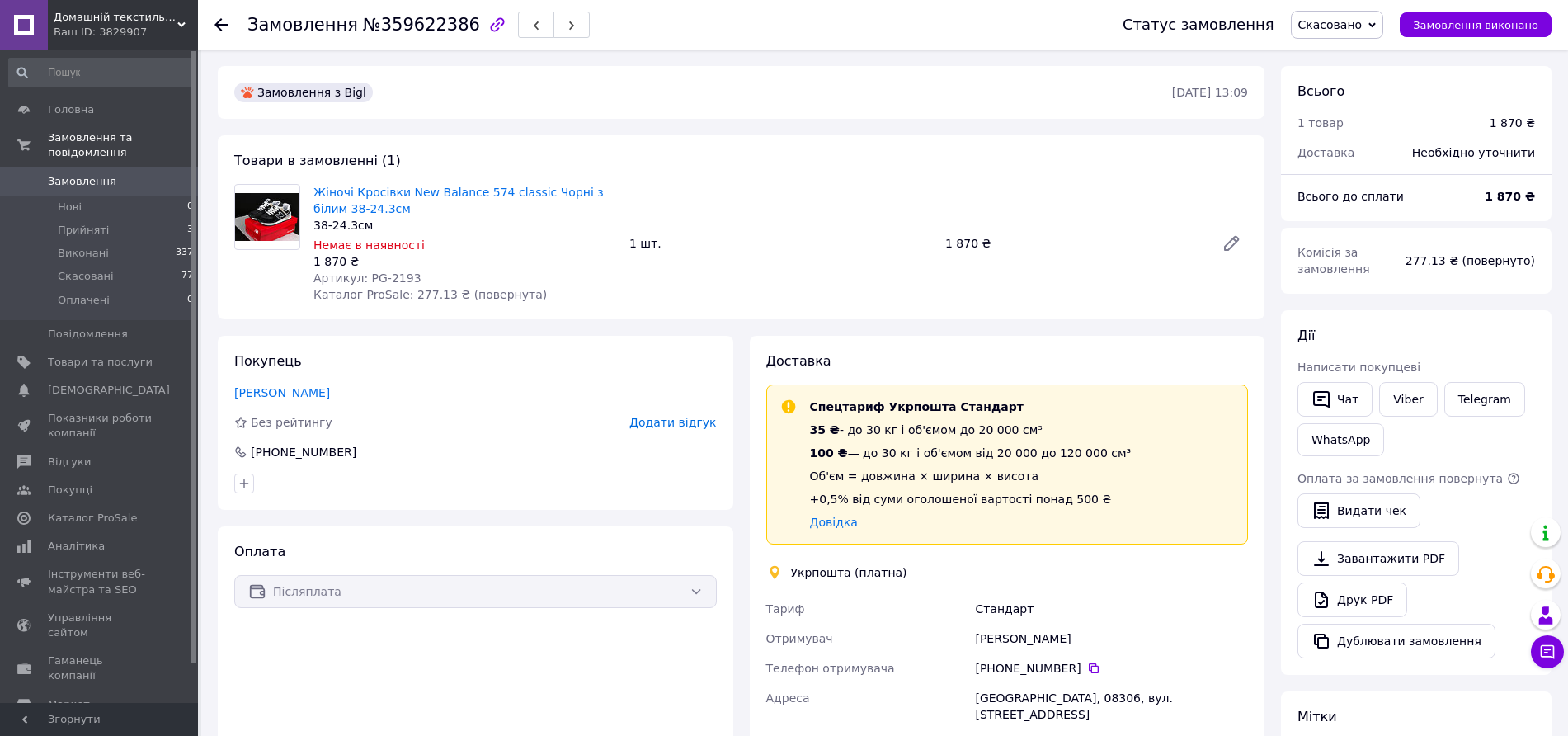
click at [287, 389] on link "Манько Марина" at bounding box center [282, 393] width 96 height 14
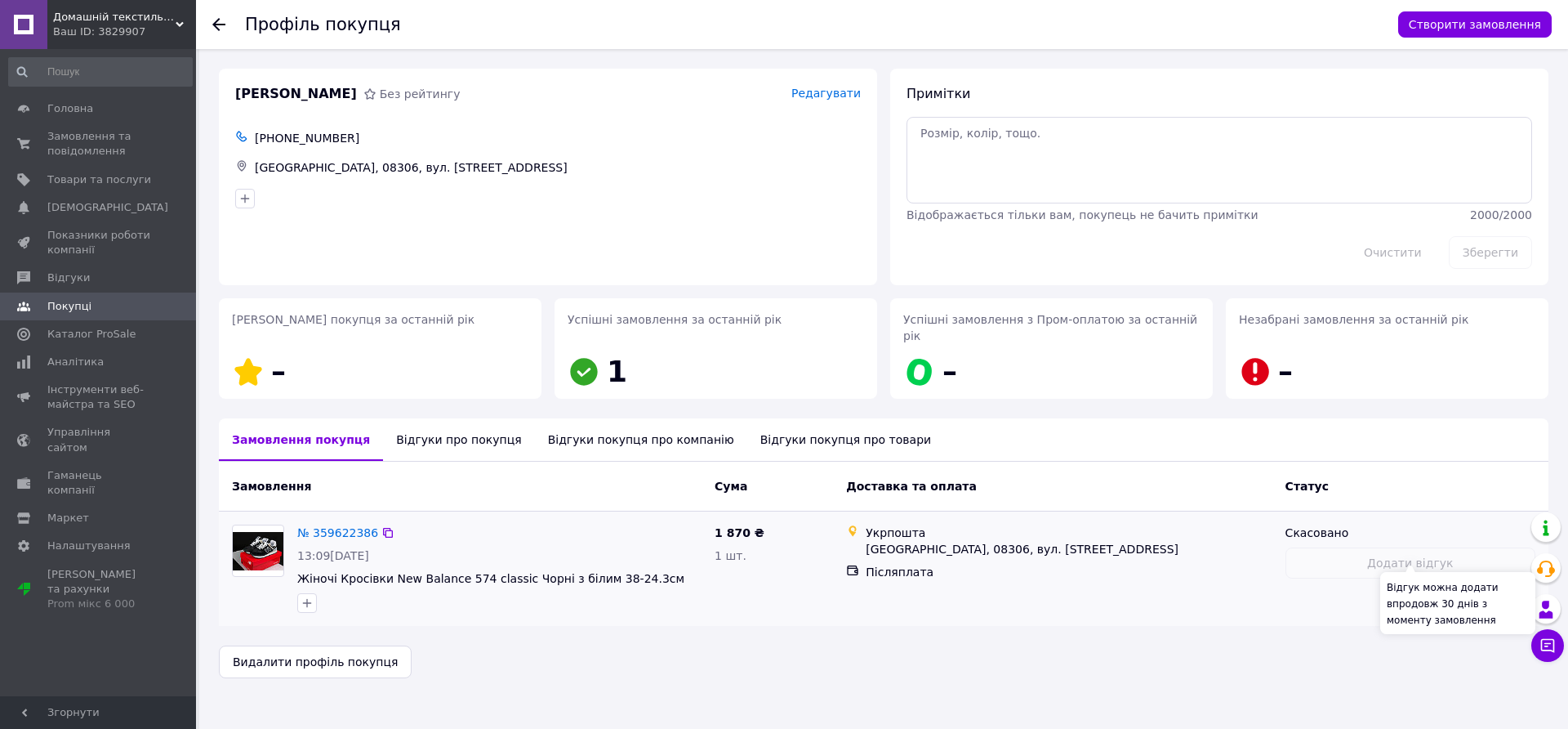
click at [1421, 547] on div "Додати відгук" at bounding box center [1410, 563] width 250 height 31
click at [223, 26] on icon at bounding box center [219, 25] width 14 height 14
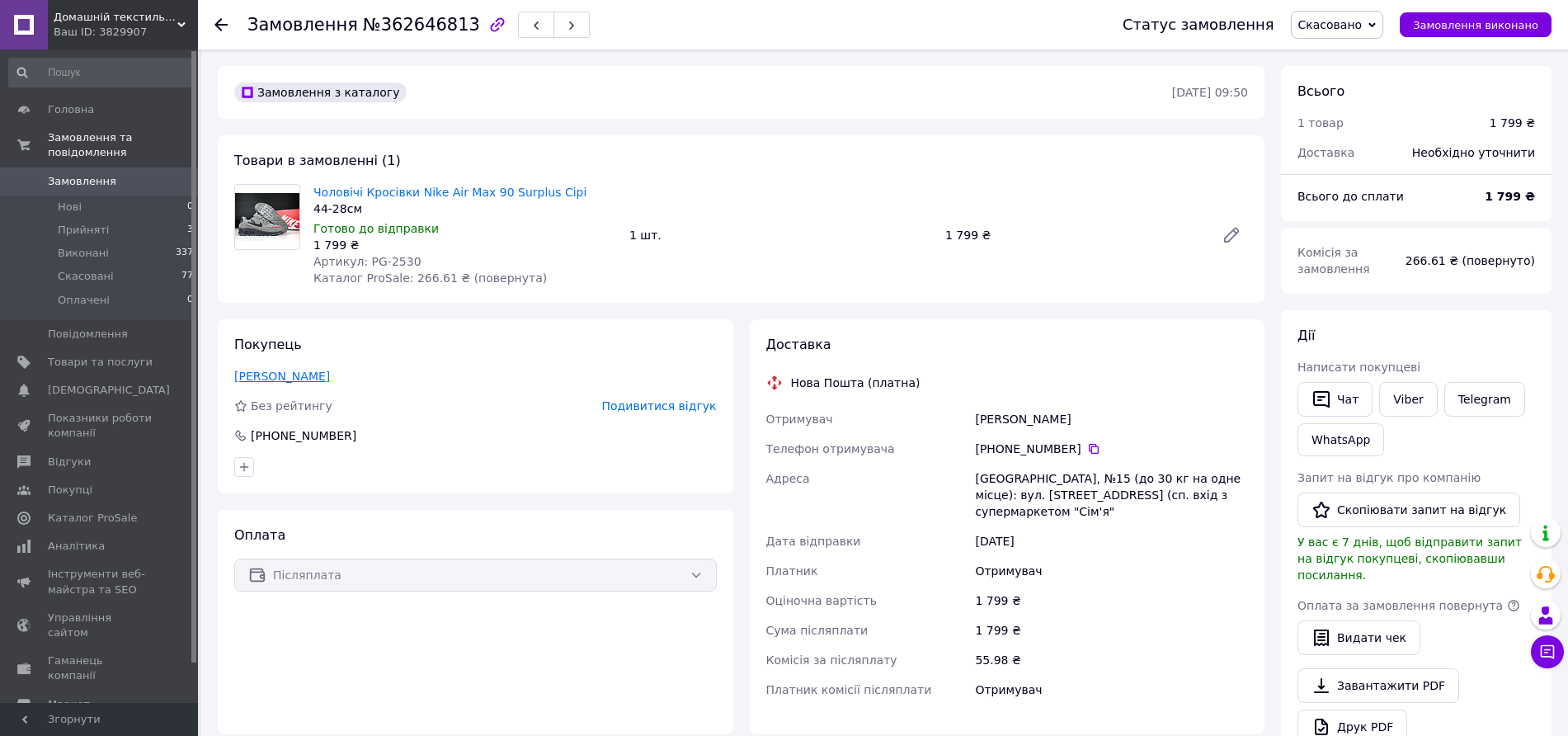
click at [286, 373] on link "Корицький Ігор" at bounding box center [282, 376] width 96 height 14
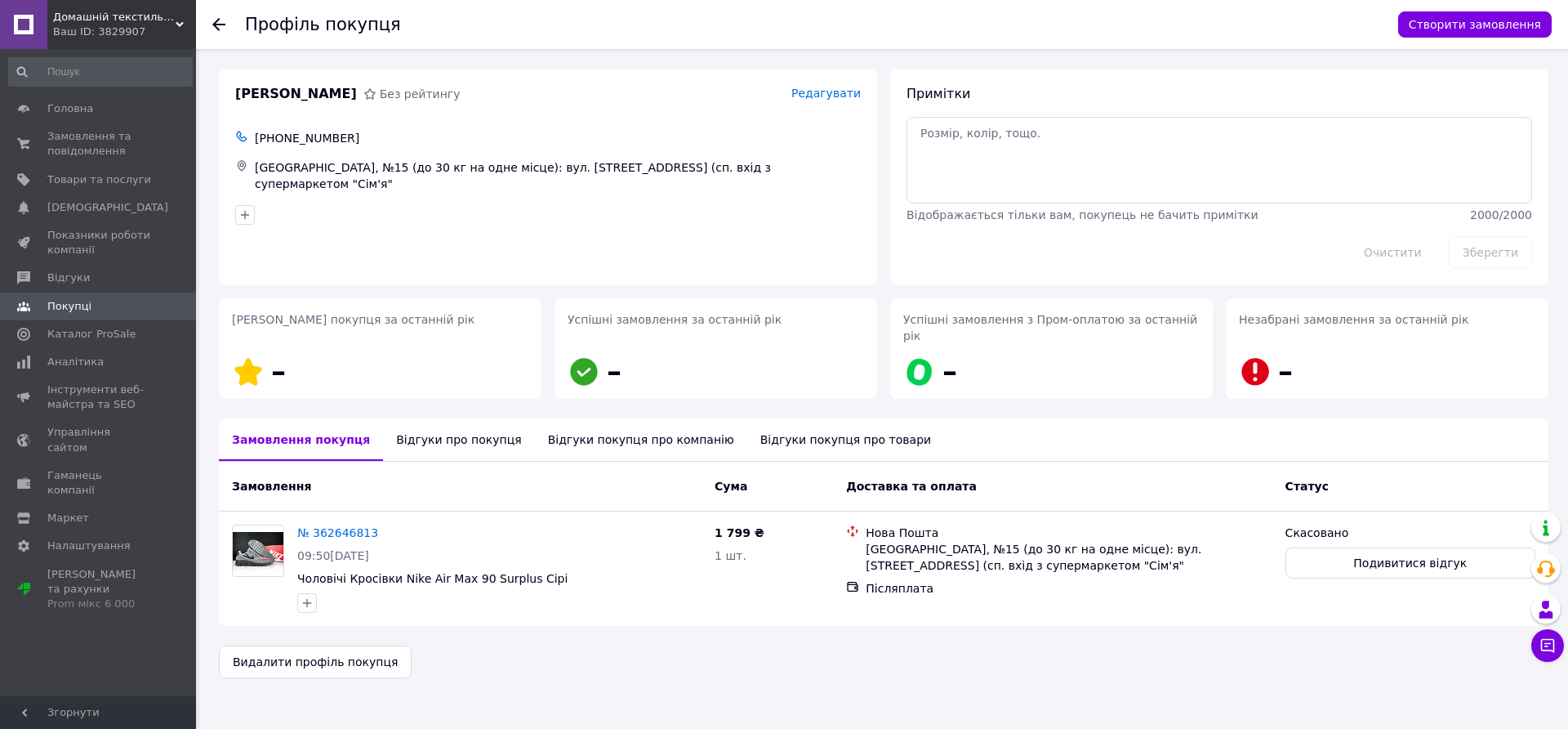
click at [207, 22] on div "Профіль покупця Створити замовлення" at bounding box center [882, 24] width 1372 height 49
click at [222, 28] on icon at bounding box center [219, 25] width 14 height 14
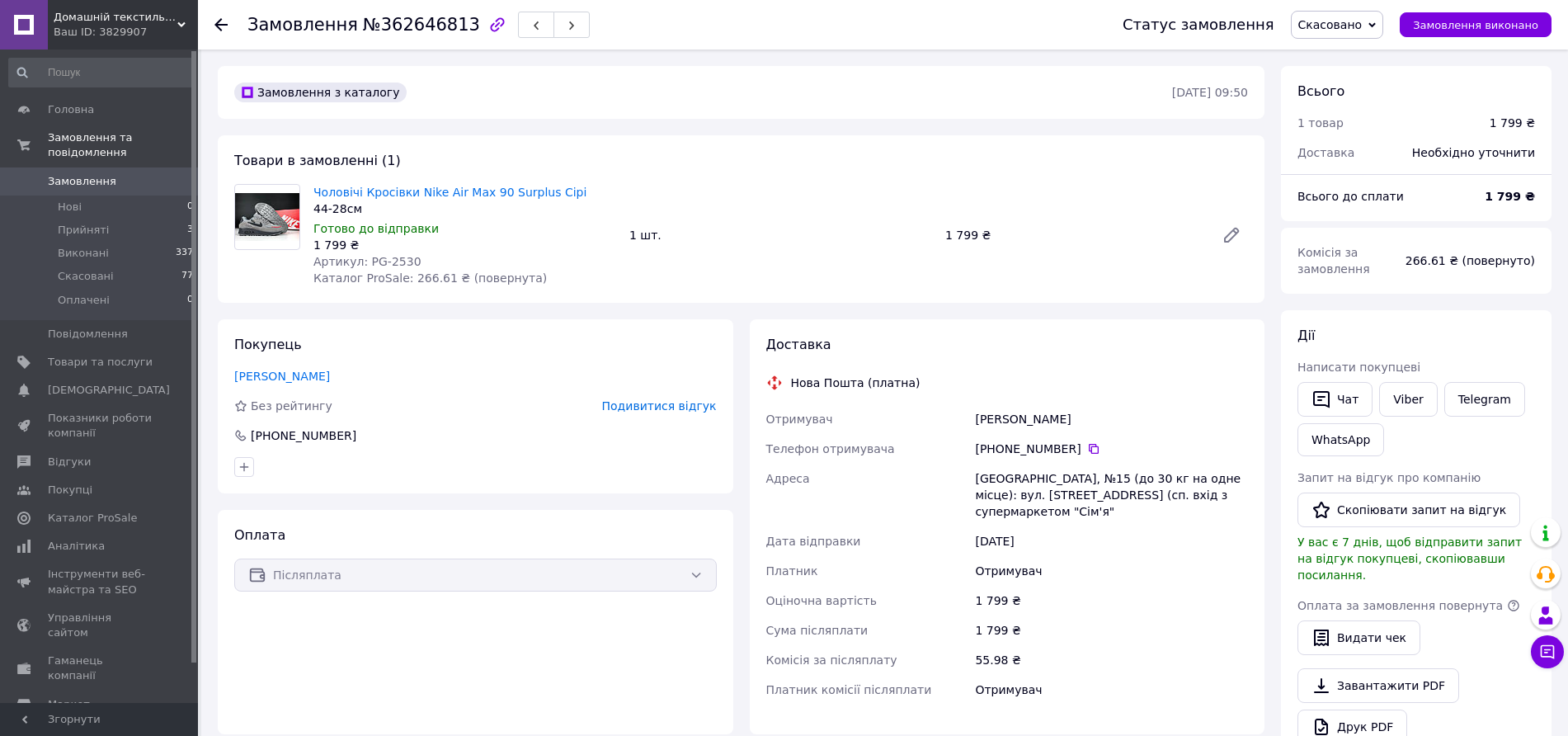
click at [117, 174] on span "Замовлення" at bounding box center [99, 180] width 104 height 15
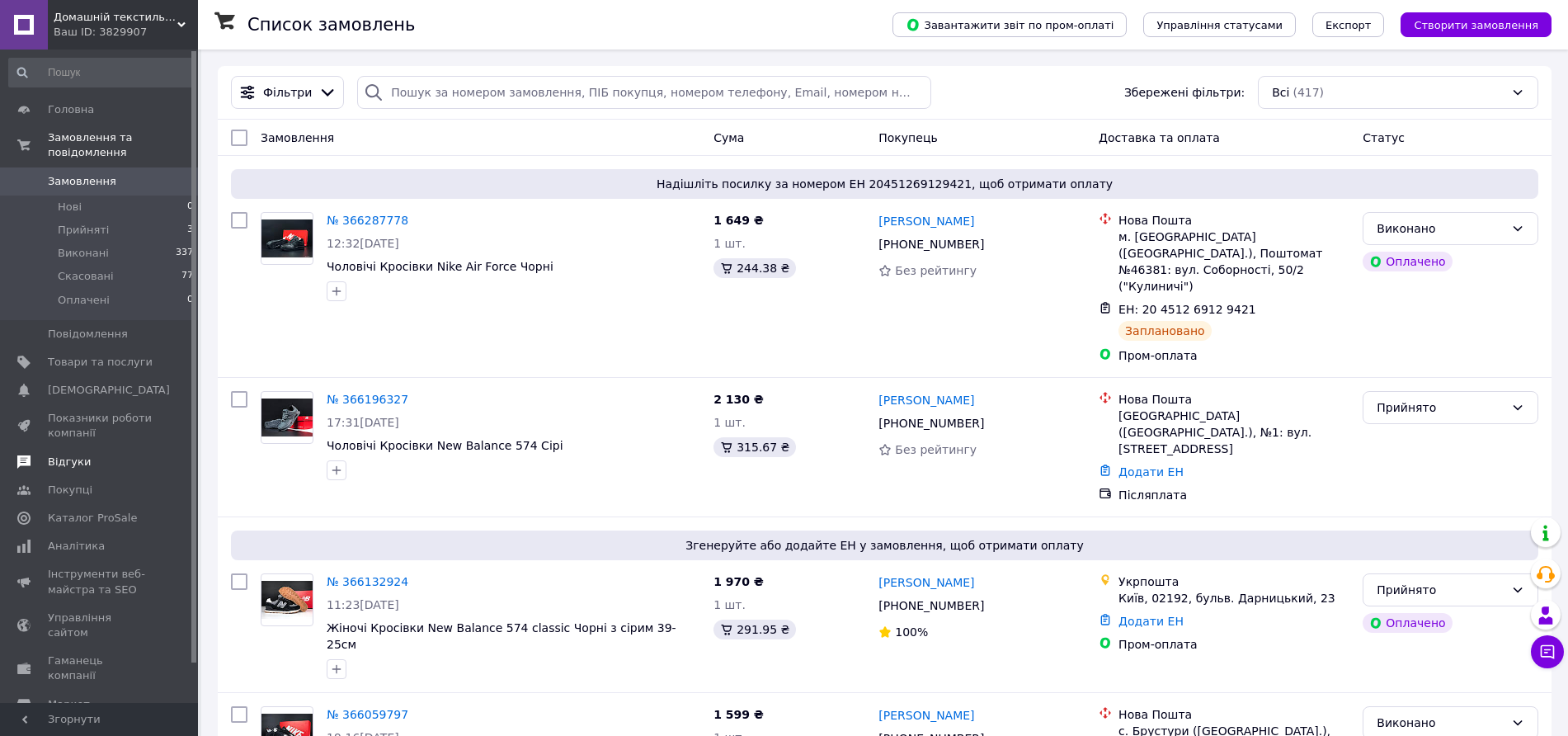
click at [90, 454] on span "Відгуки" at bounding box center [99, 461] width 104 height 15
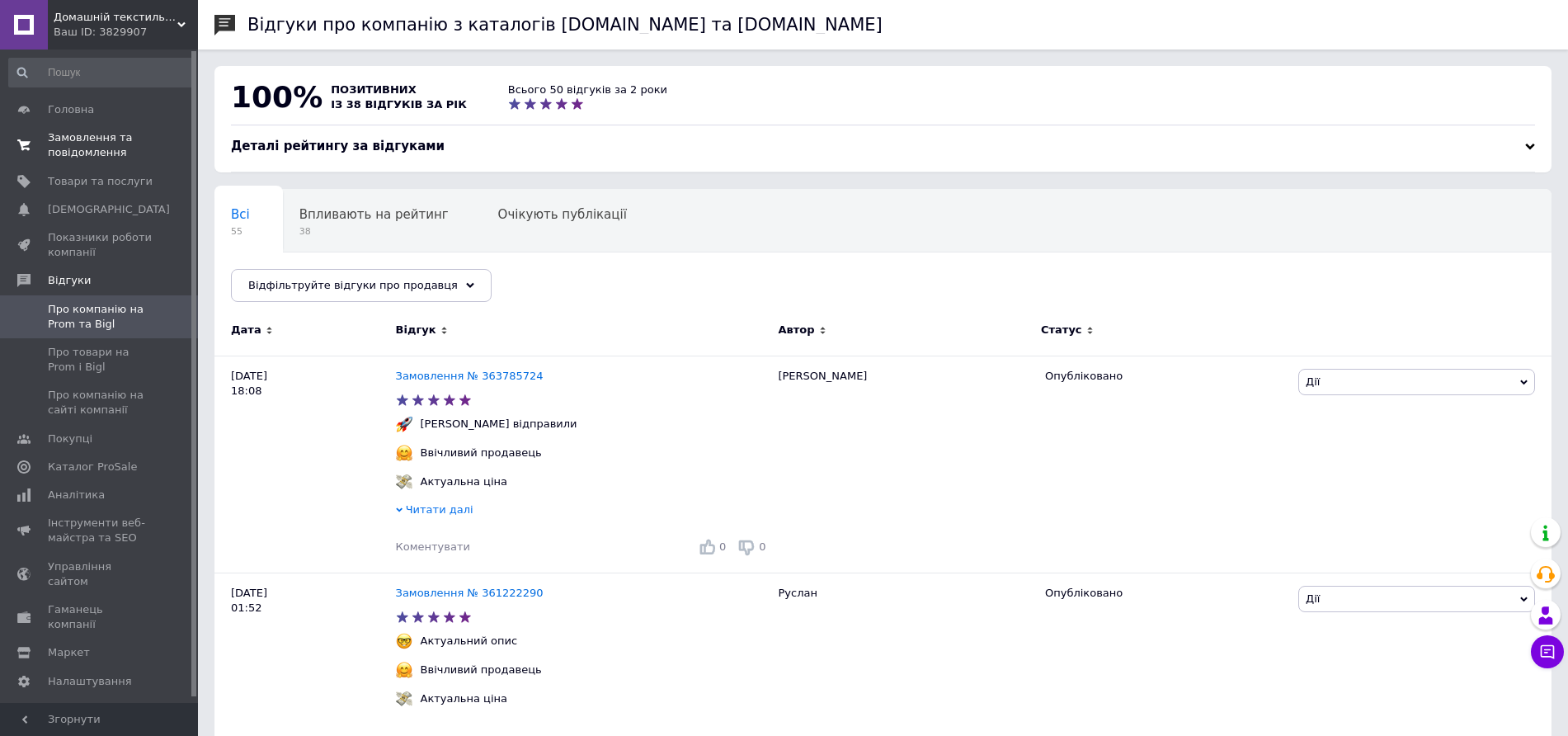
click at [78, 146] on span "Замовлення та повідомлення" at bounding box center [99, 145] width 104 height 29
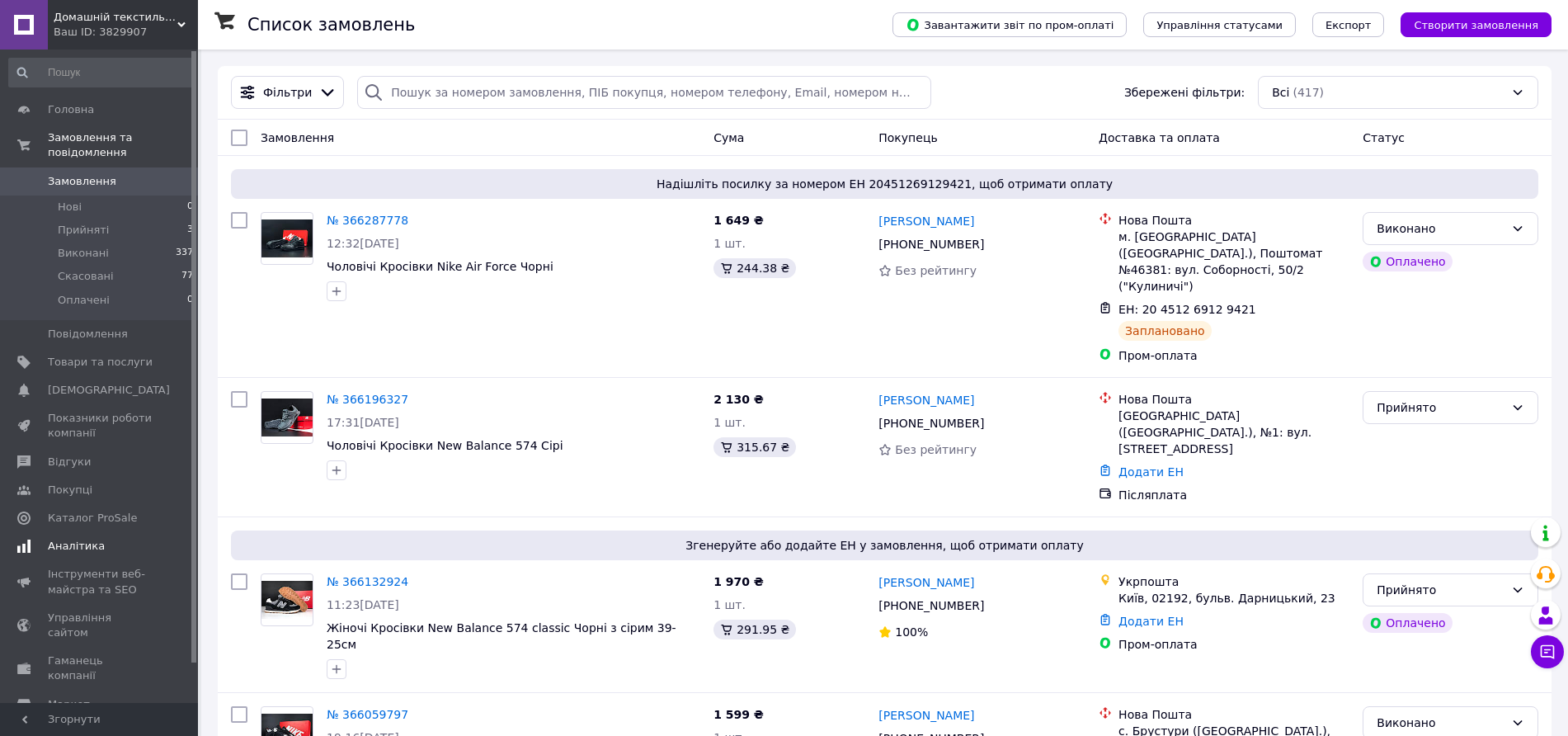
click at [87, 538] on span "Аналітика" at bounding box center [76, 545] width 57 height 15
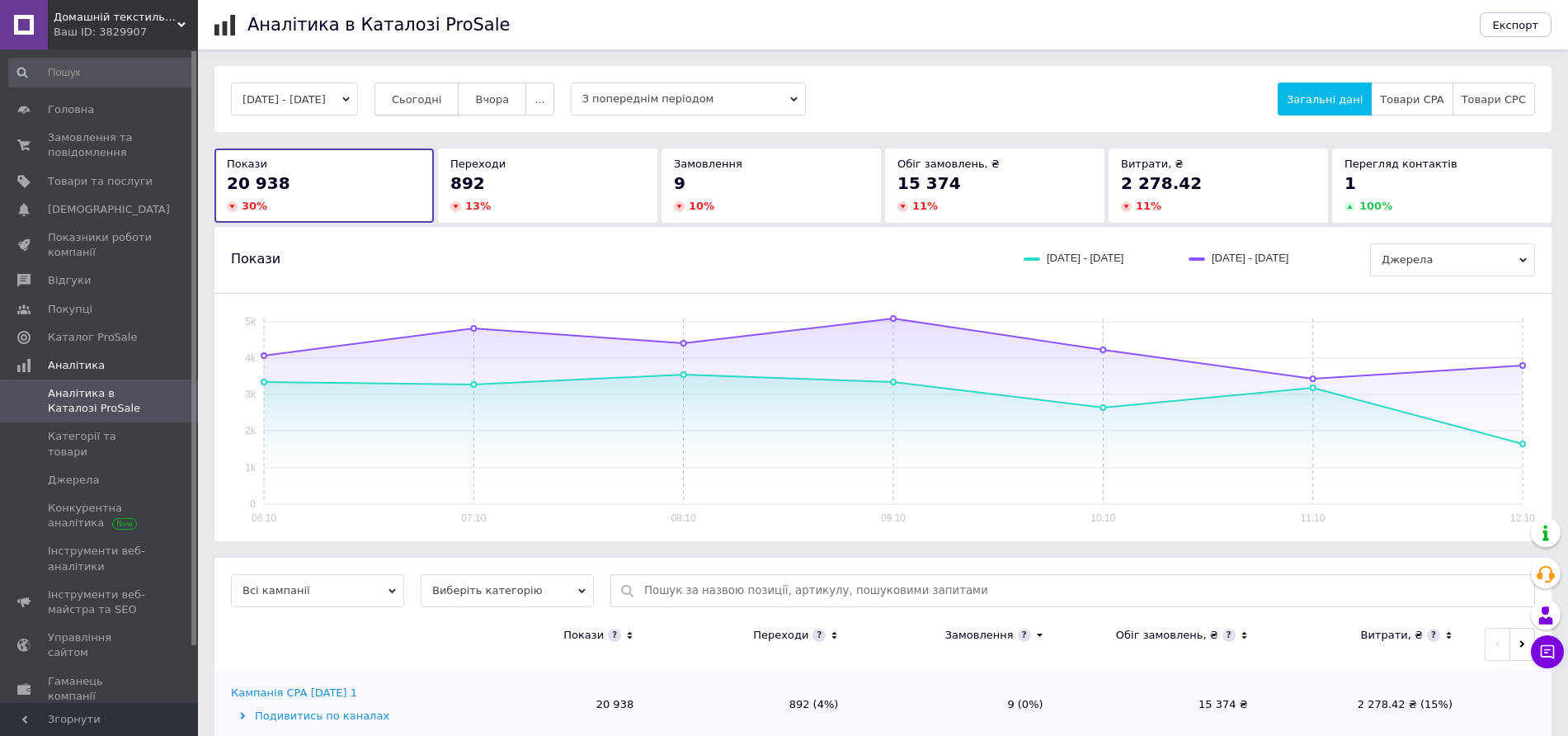
click at [442, 100] on span "Сьогодні" at bounding box center [417, 99] width 51 height 13
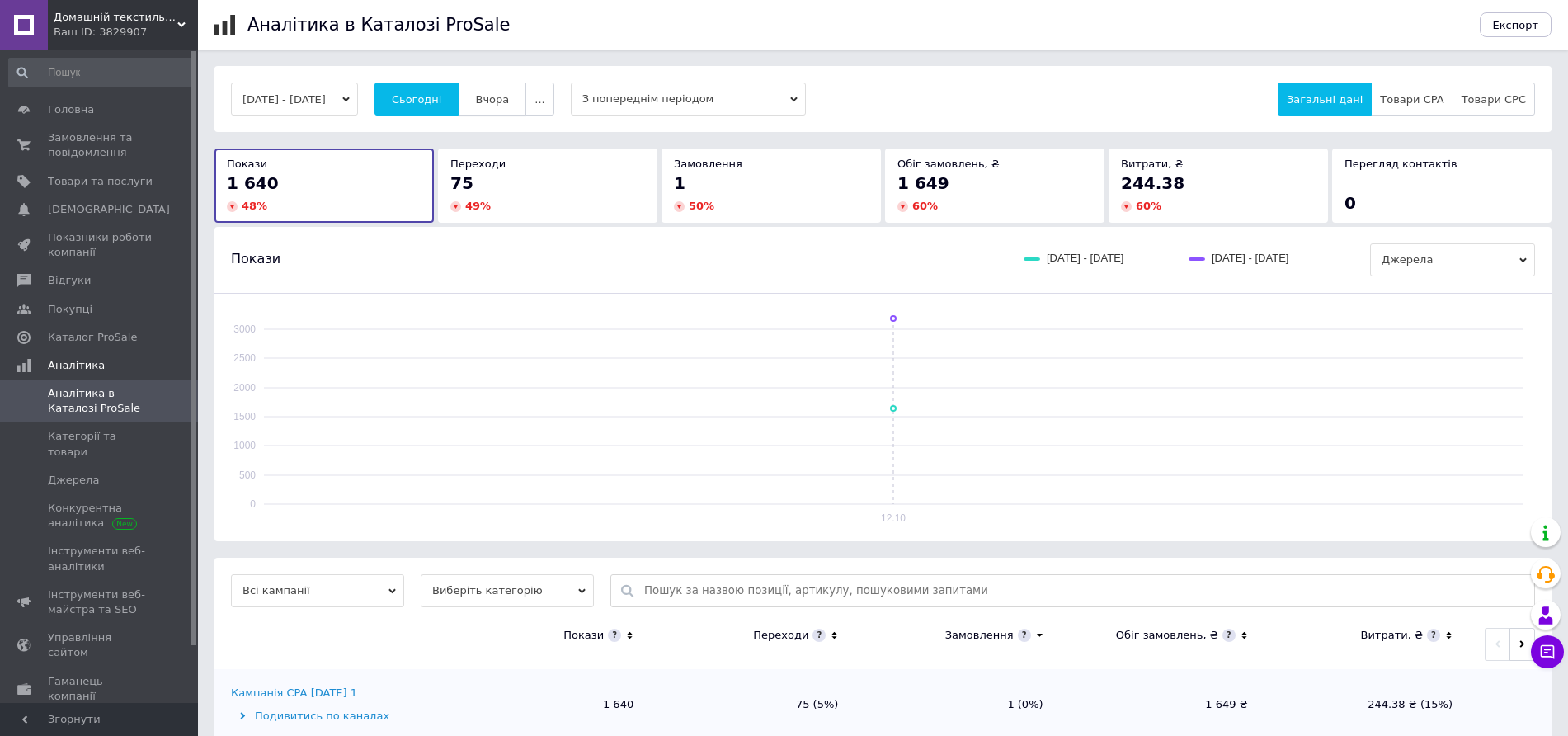
click at [509, 98] on span "Вчора" at bounding box center [491, 99] width 34 height 13
click at [436, 99] on span "Сьогодні" at bounding box center [417, 99] width 51 height 13
click at [505, 99] on span "Вчора" at bounding box center [491, 99] width 34 height 13
click at [440, 94] on span "Сьогодні" at bounding box center [417, 99] width 51 height 13
click at [62, 147] on span "Замовлення та повідомлення" at bounding box center [99, 145] width 104 height 29
